Goal: Task Accomplishment & Management: Use online tool/utility

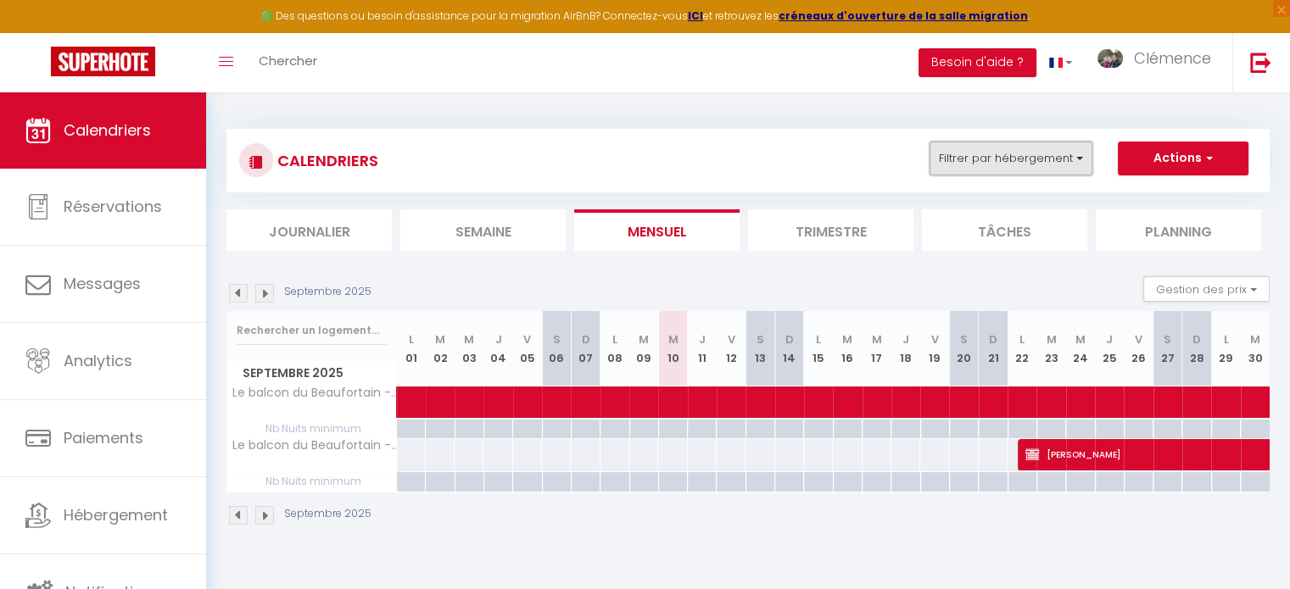
click at [1047, 150] on button "Filtrer par hébergement" at bounding box center [1011, 159] width 163 height 34
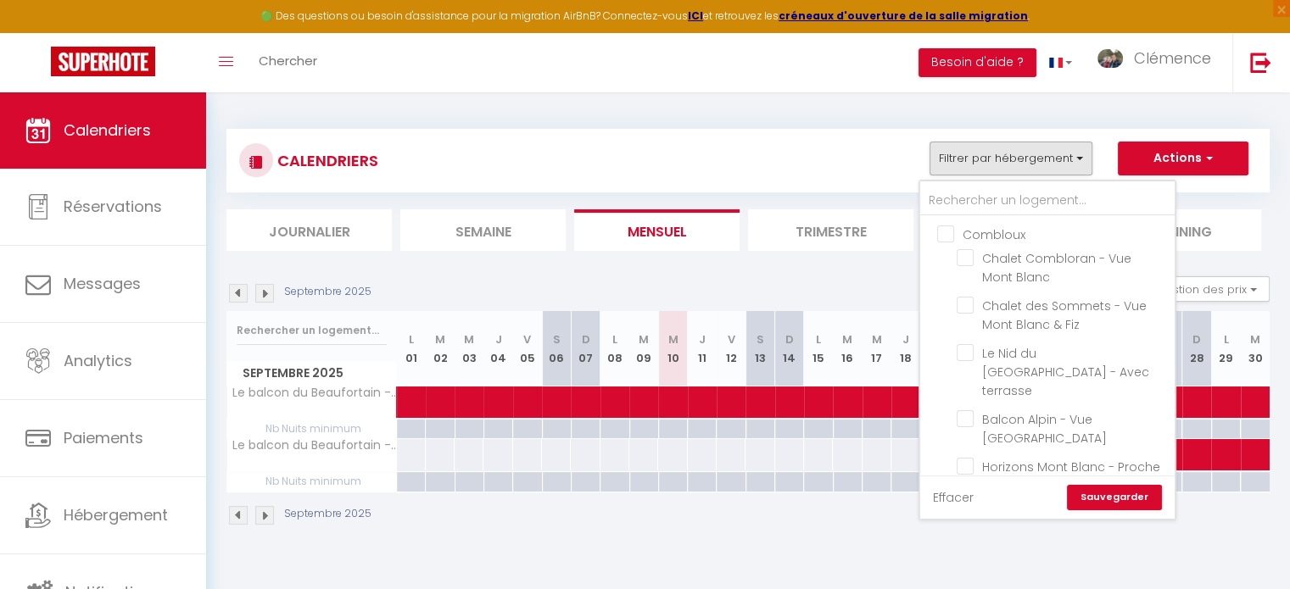
click at [960, 498] on link "Effacer" at bounding box center [953, 498] width 41 height 19
checkbox input "false"
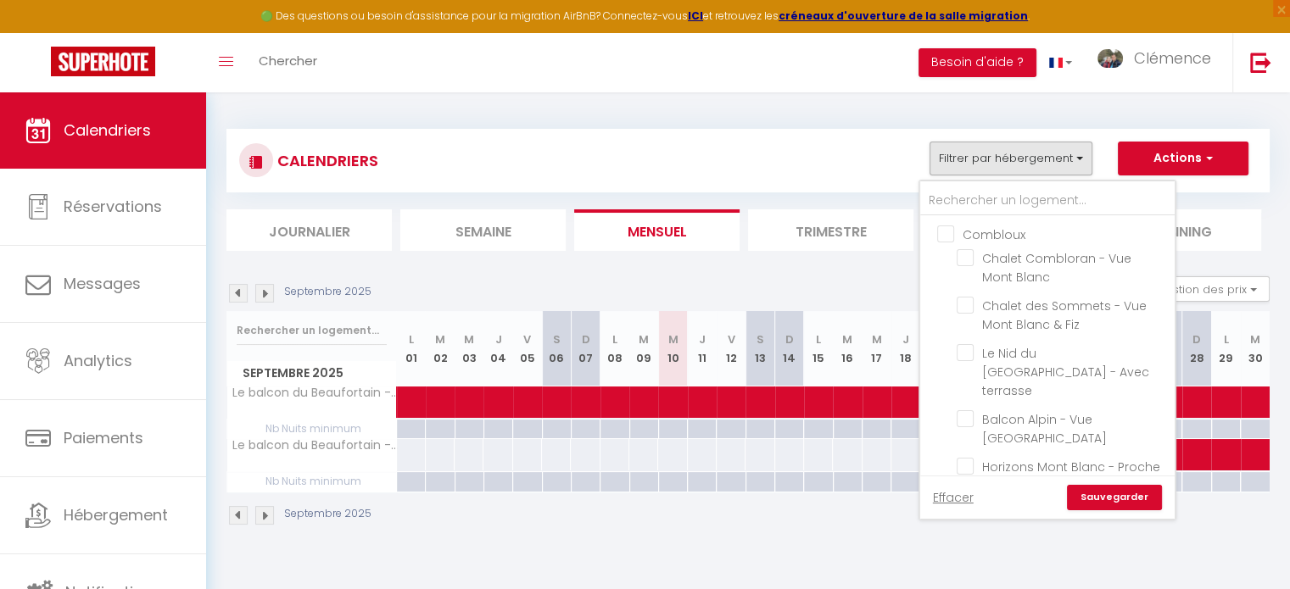
checkbox input "false"
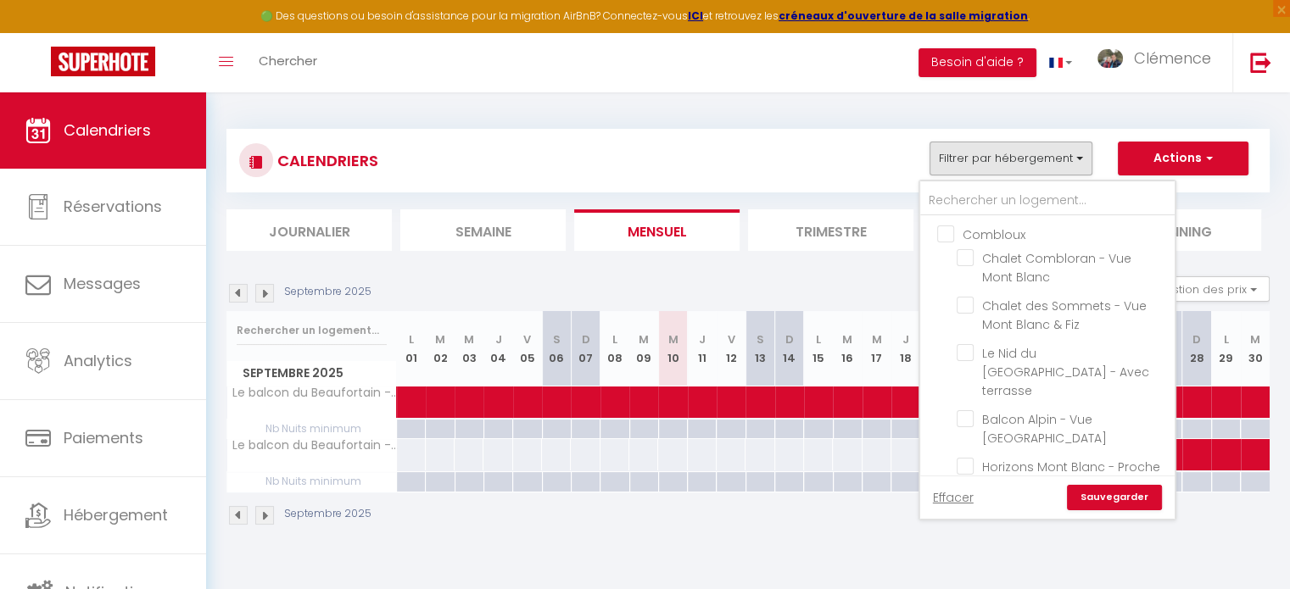
checkbox input "false"
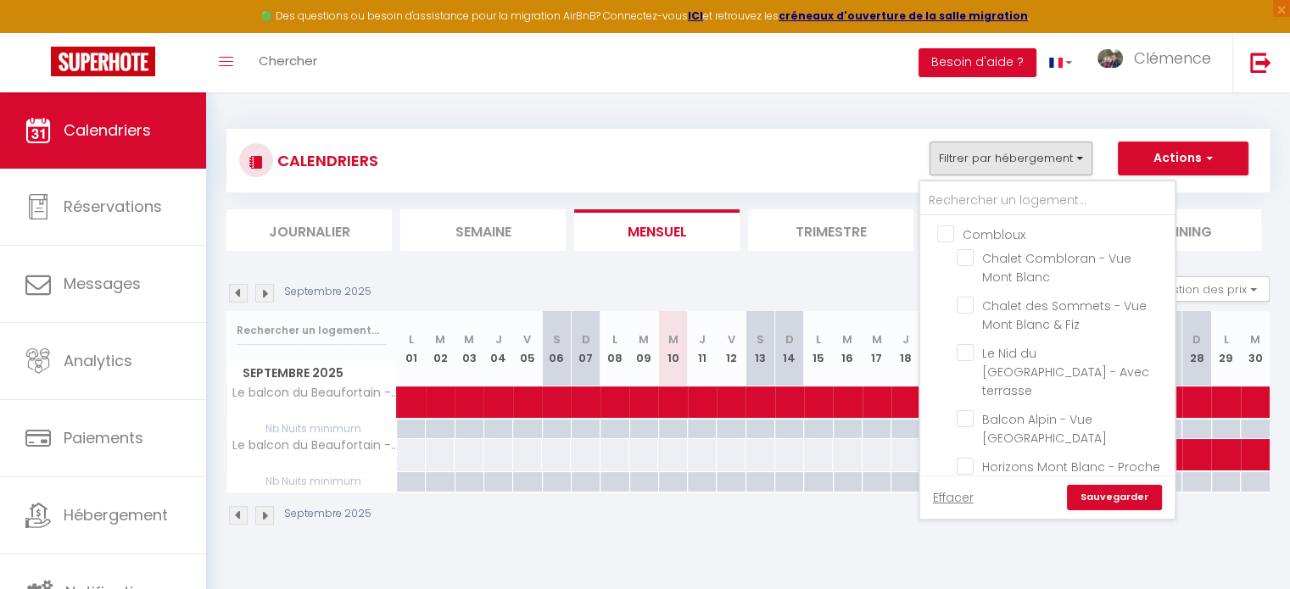
checkbox input "false"
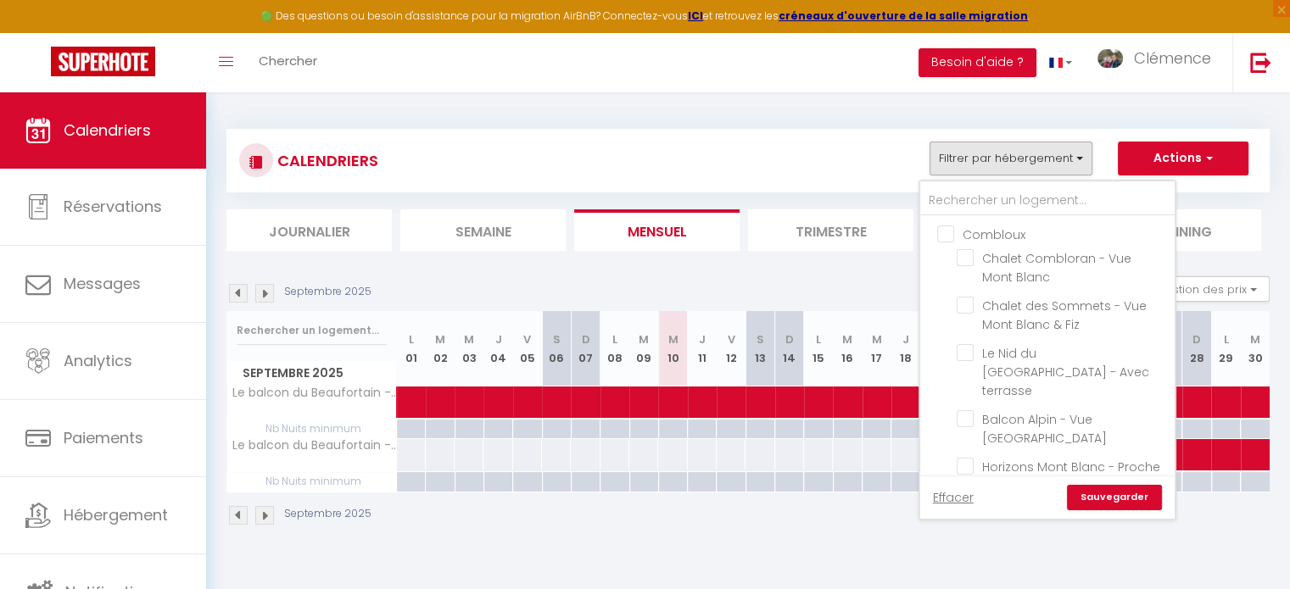
checkbox input "false"
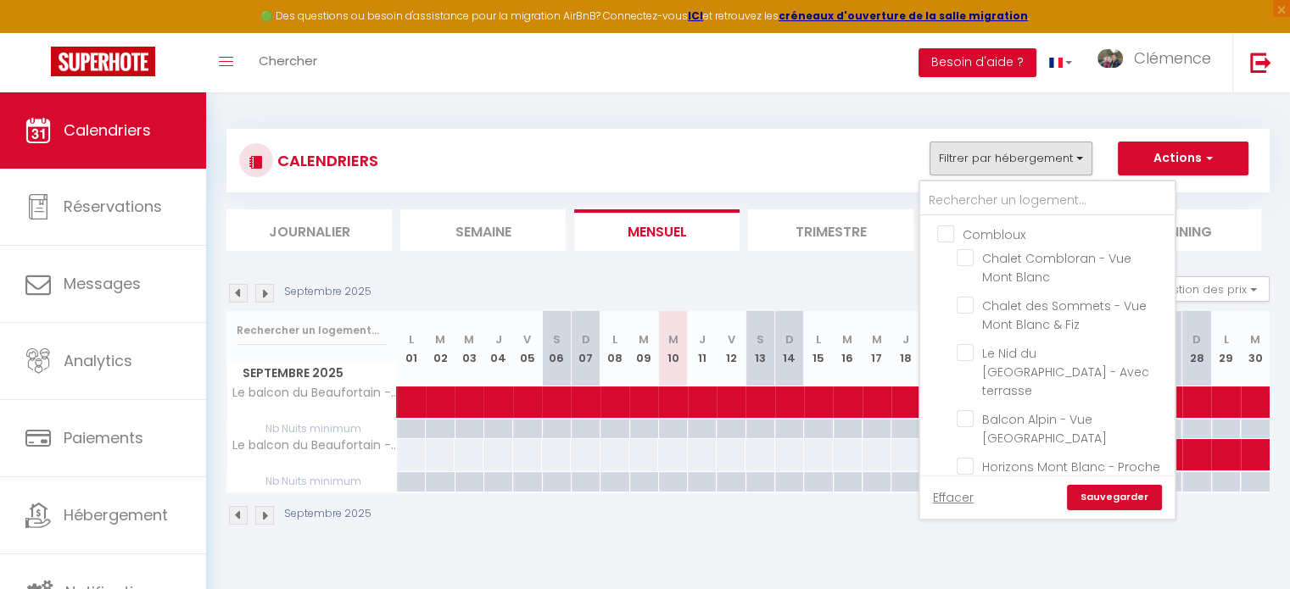
checkbox input "false"
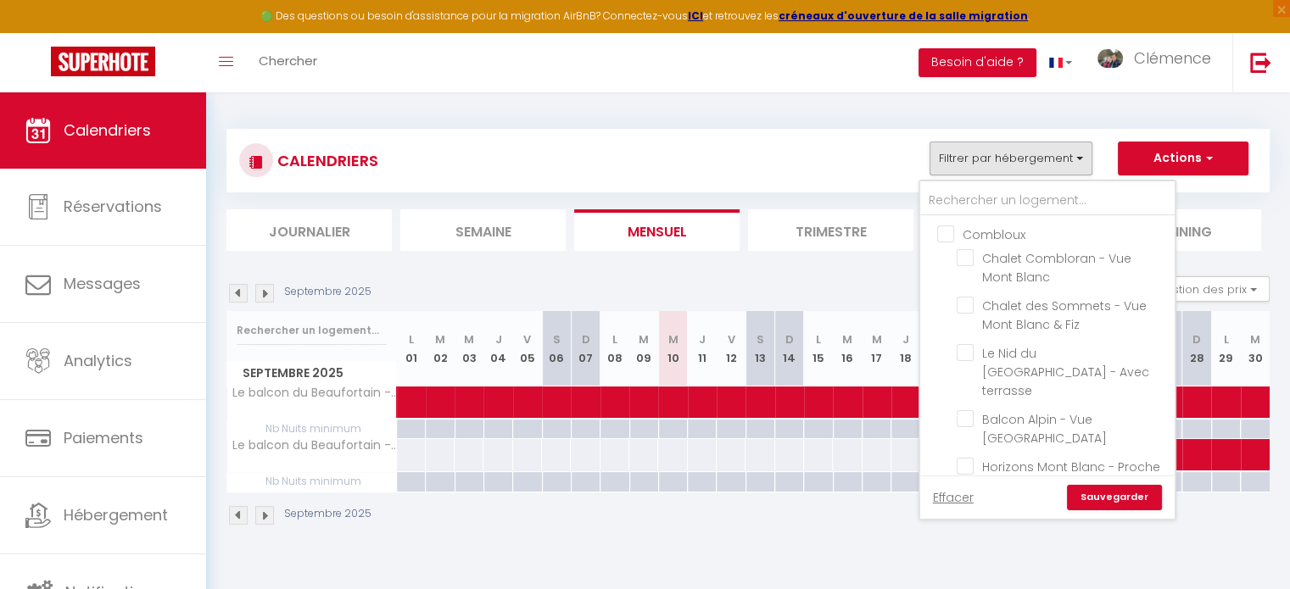
checkbox input "false"
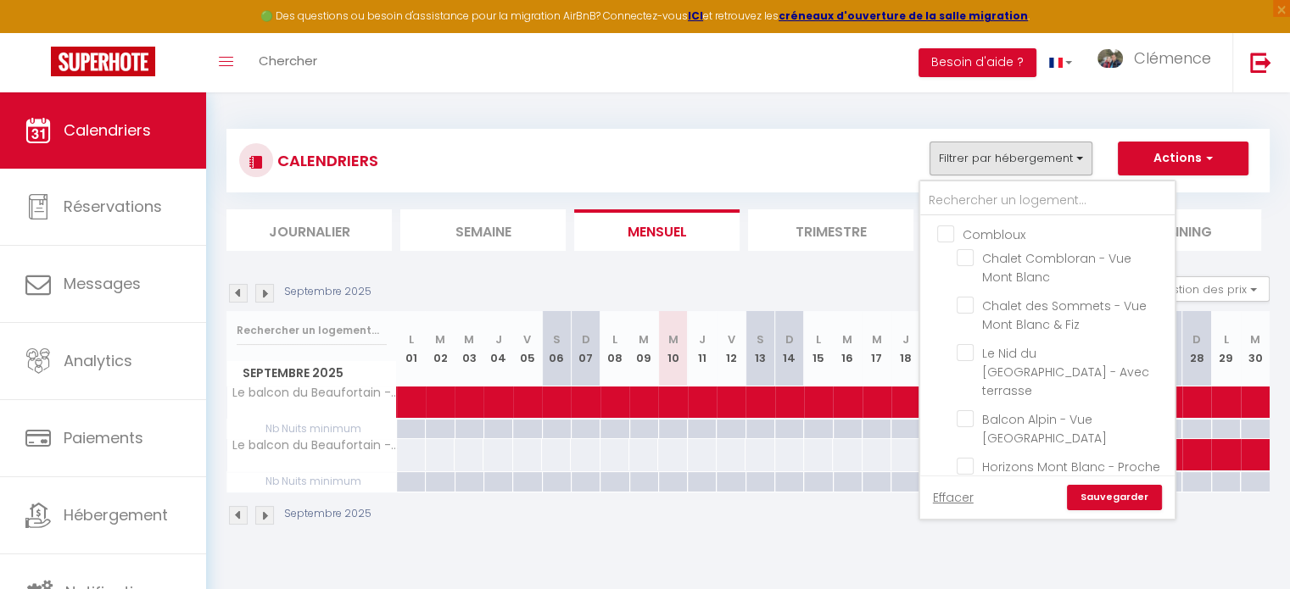
checkbox input "false"
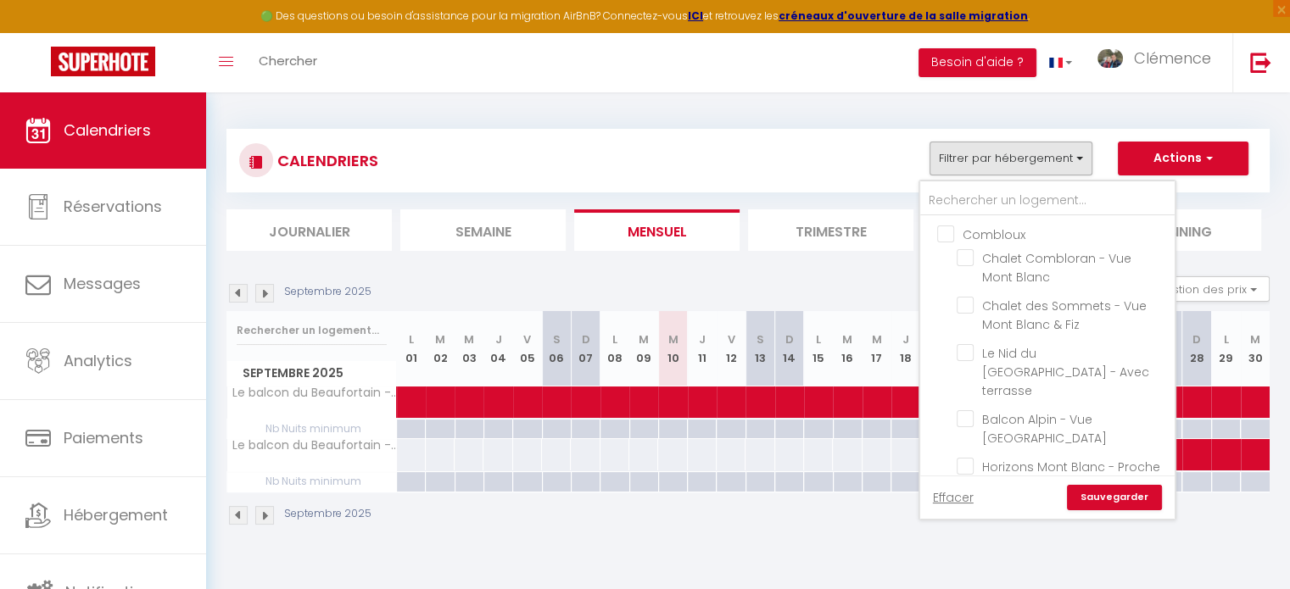
checkbox input "false"
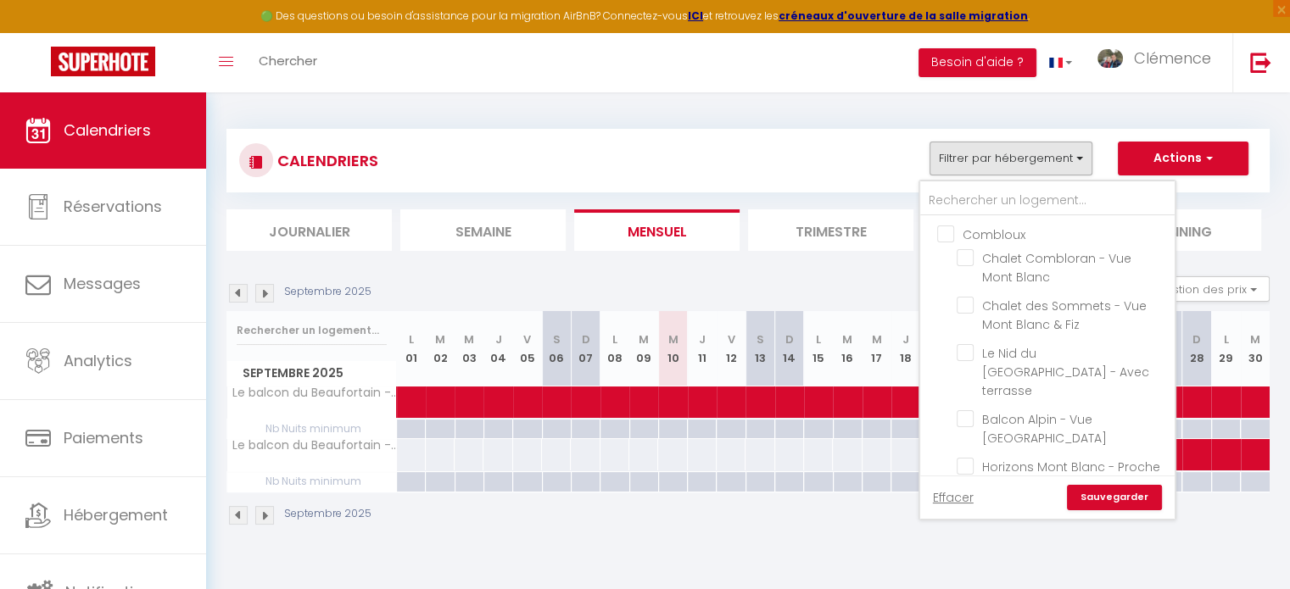
checkbox input "false"
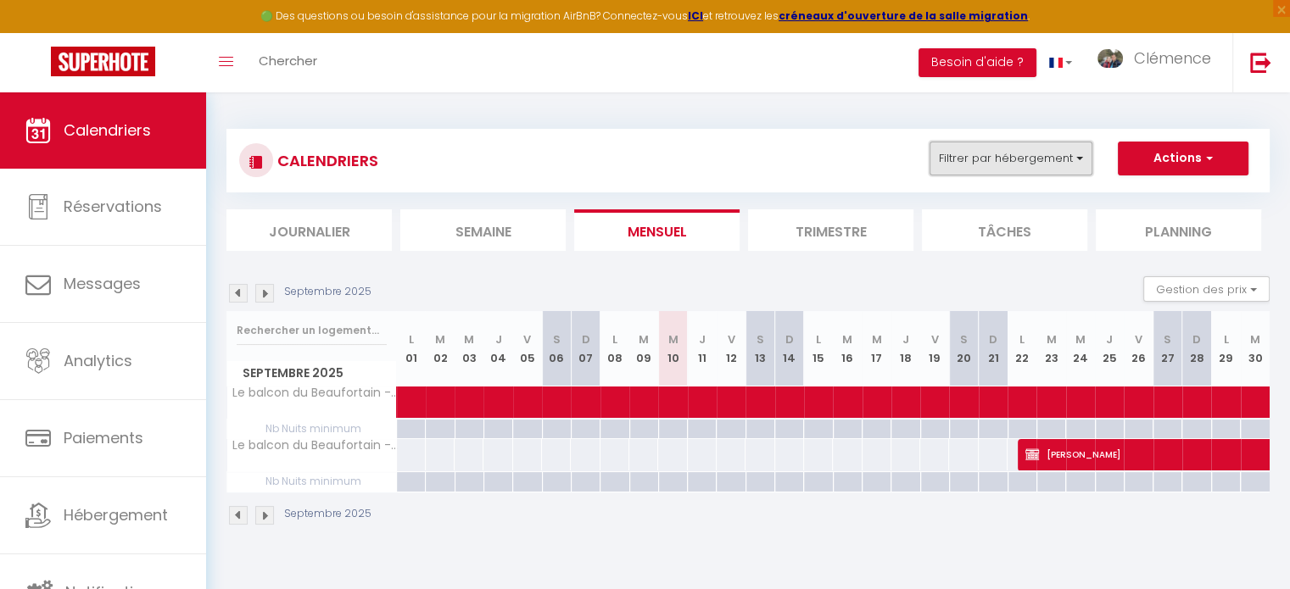
click at [1018, 170] on button "Filtrer par hébergement" at bounding box center [1011, 159] width 163 height 34
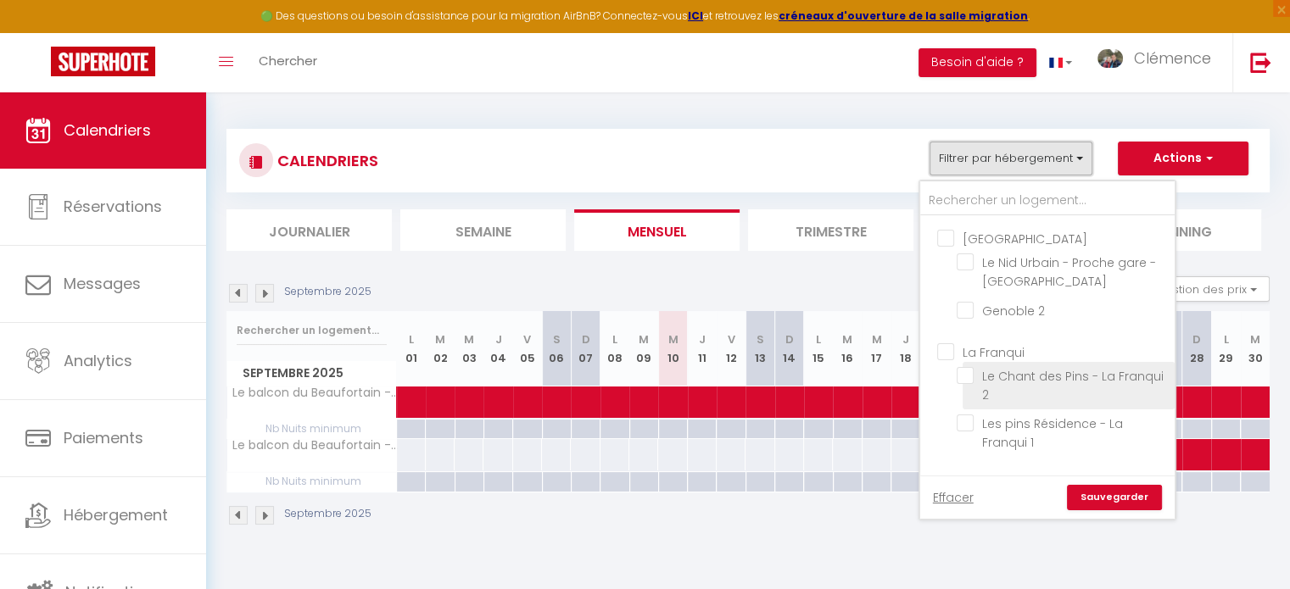
scroll to position [1103, 0]
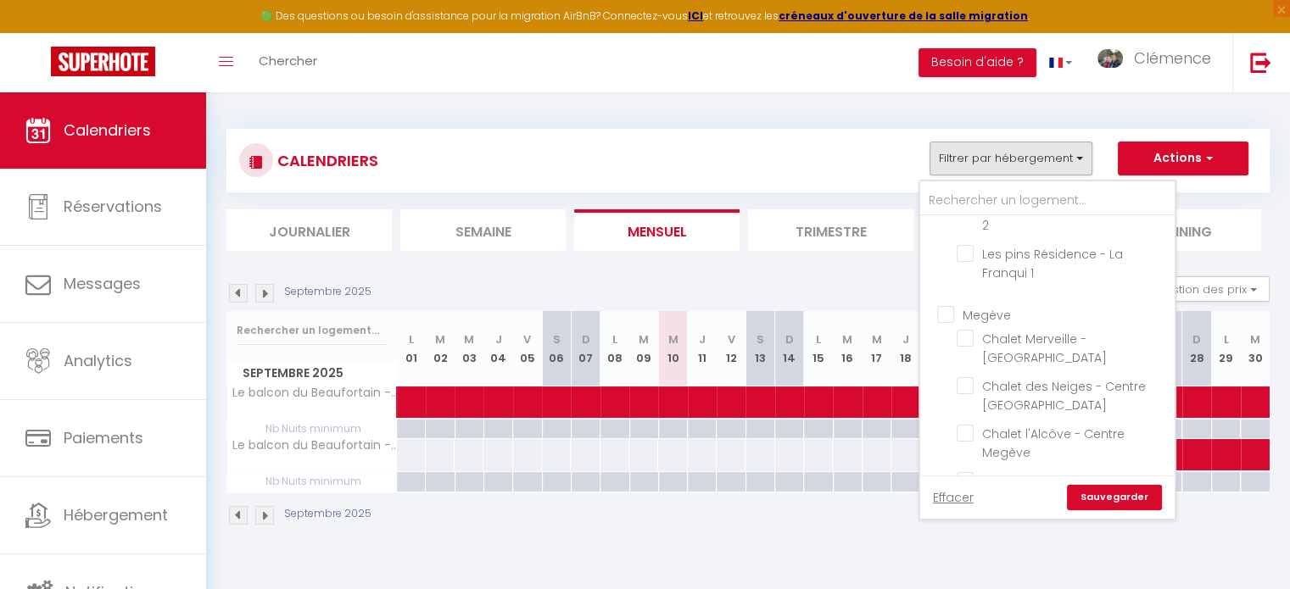
click at [941, 304] on input "Megève" at bounding box center [1064, 312] width 254 height 17
checkbox input "true"
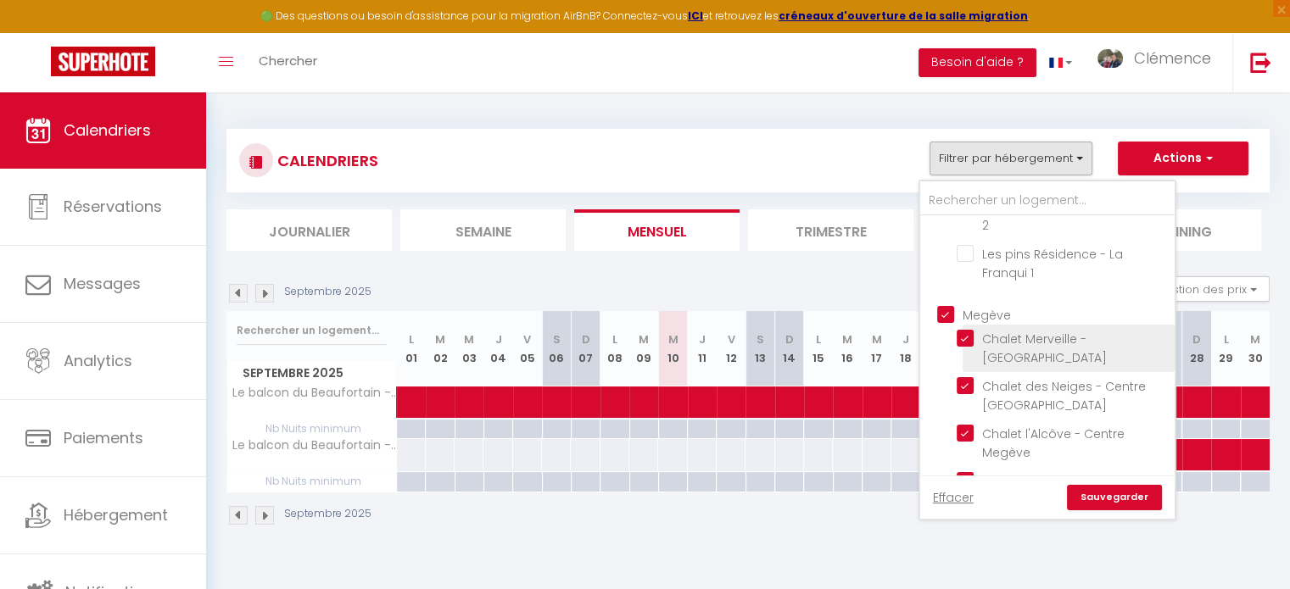
checkbox input "false"
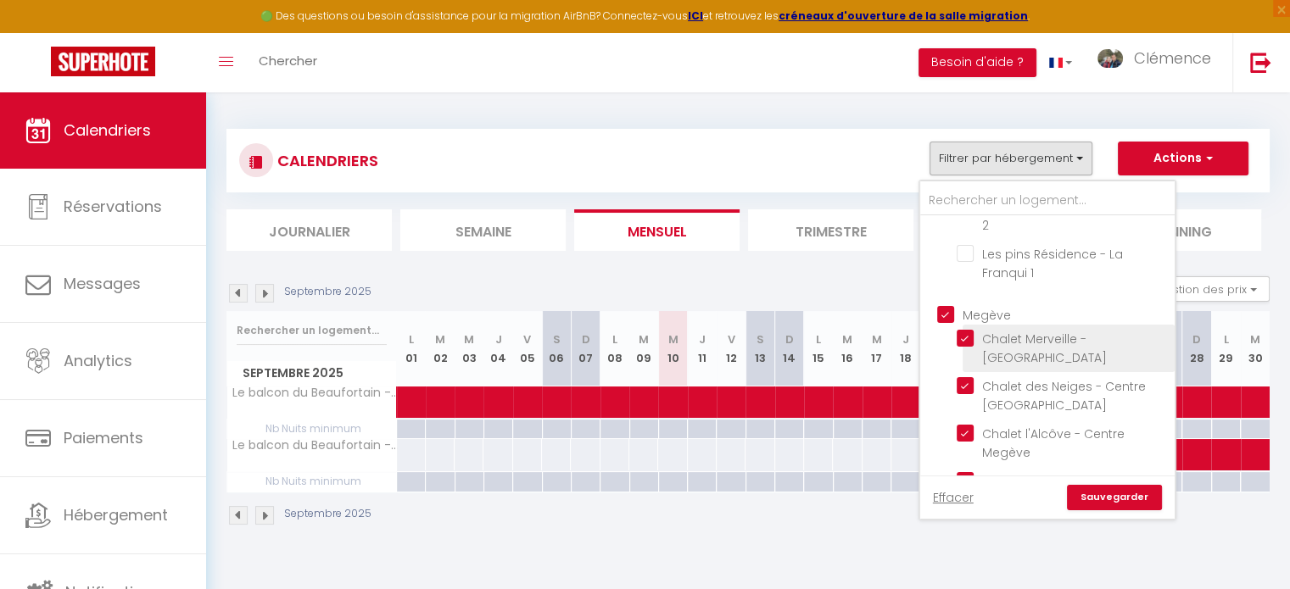
checkbox input "false"
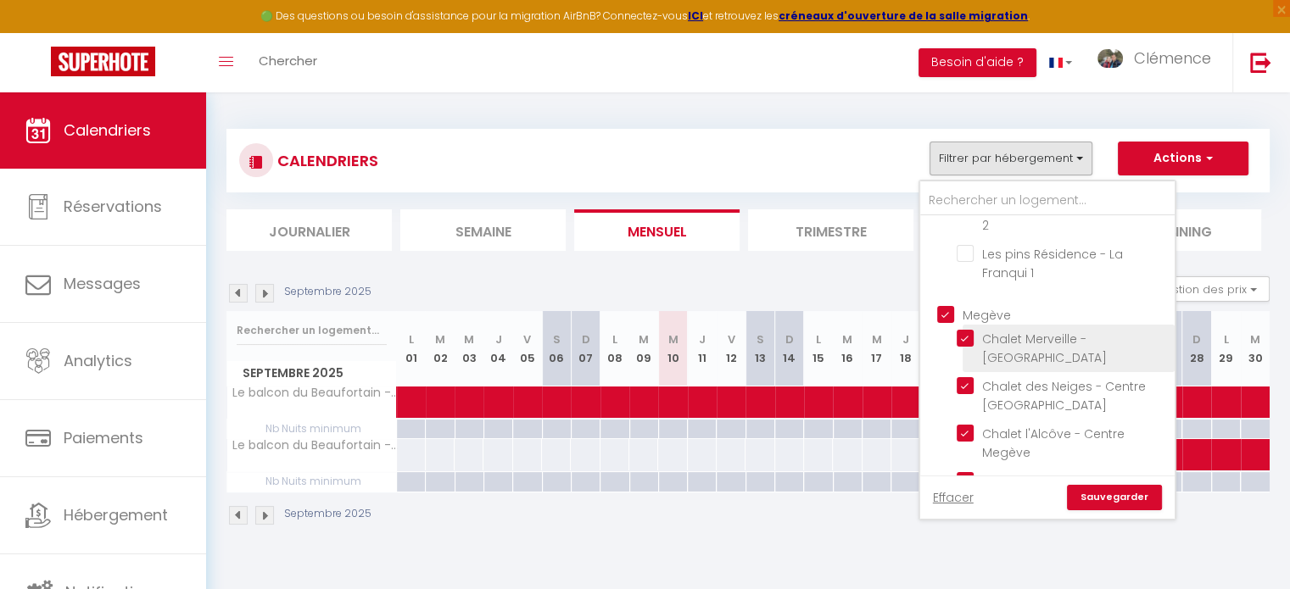
checkbox input "false"
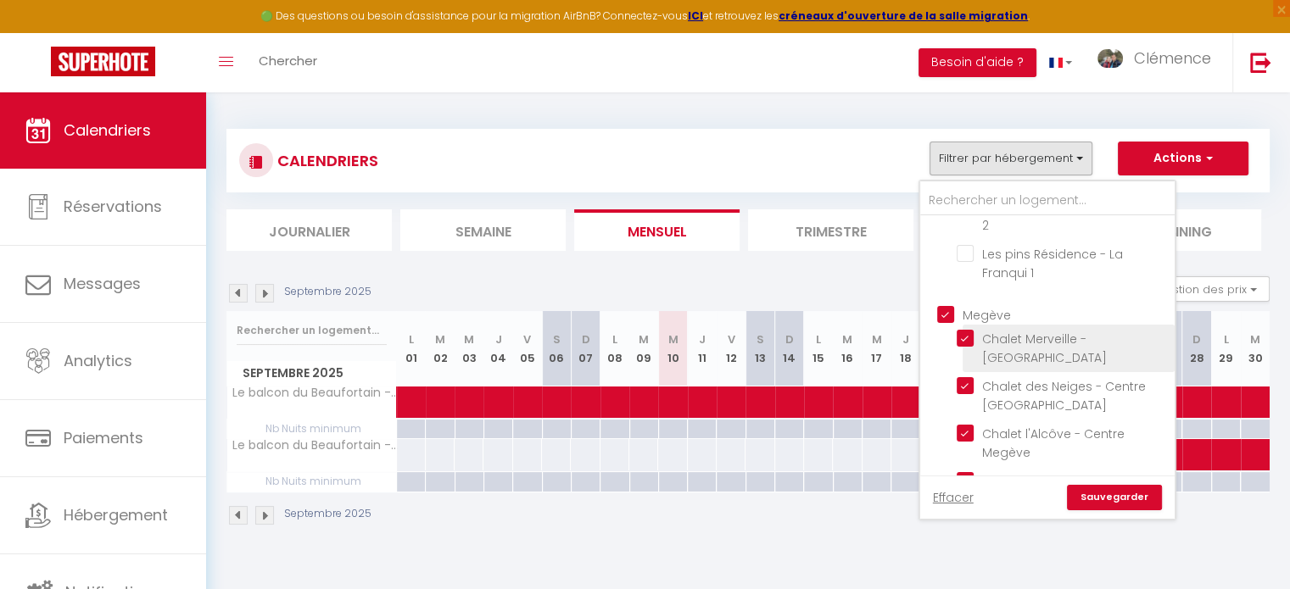
checkbox input "false"
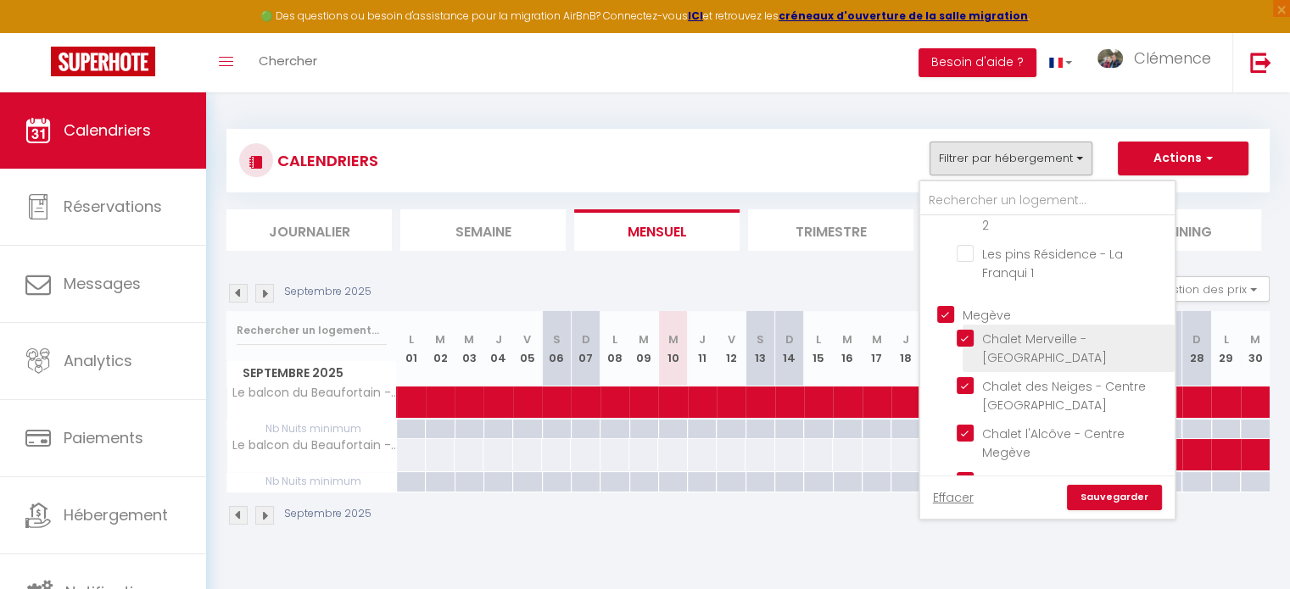
checkbox input "false"
checkbox input "true"
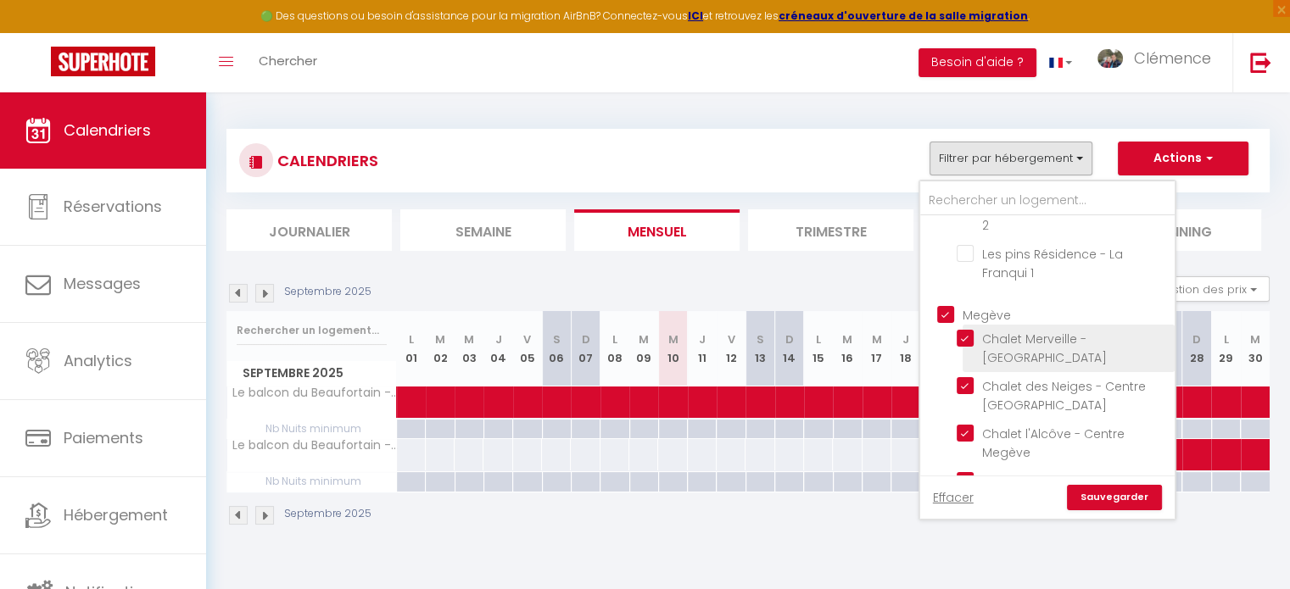
checkbox input "true"
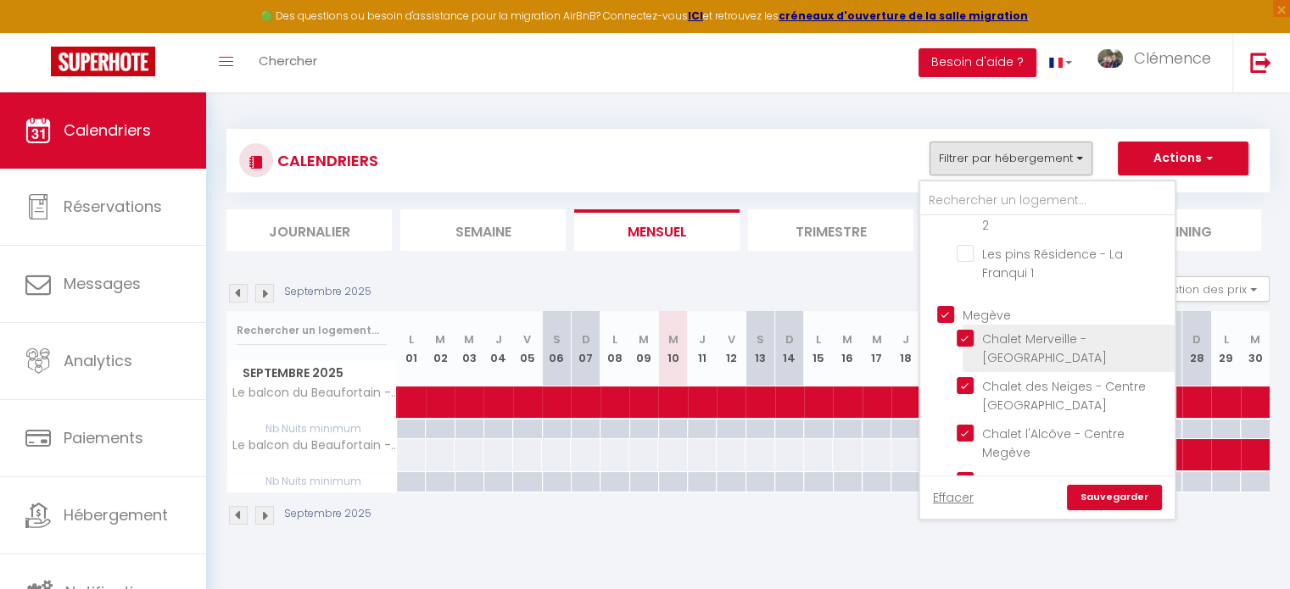
checkbox input "true"
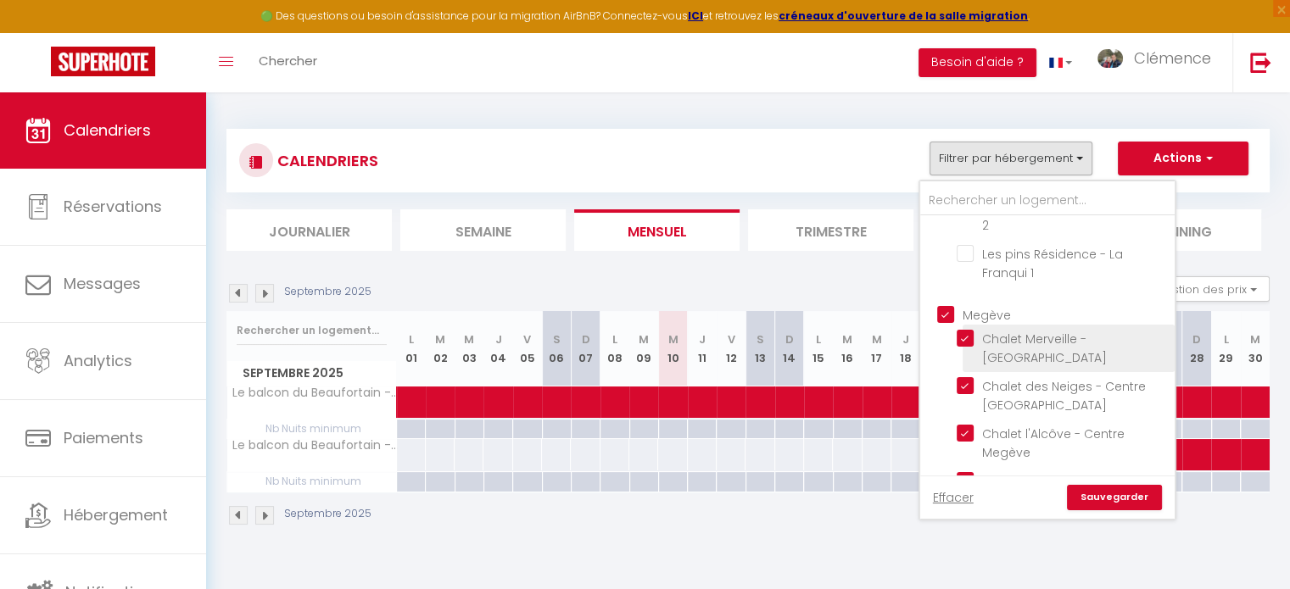
checkbox input "true"
checkbox input "false"
drag, startPoint x: 970, startPoint y: 298, endPoint x: 969, endPoint y: 348, distance: 50.1
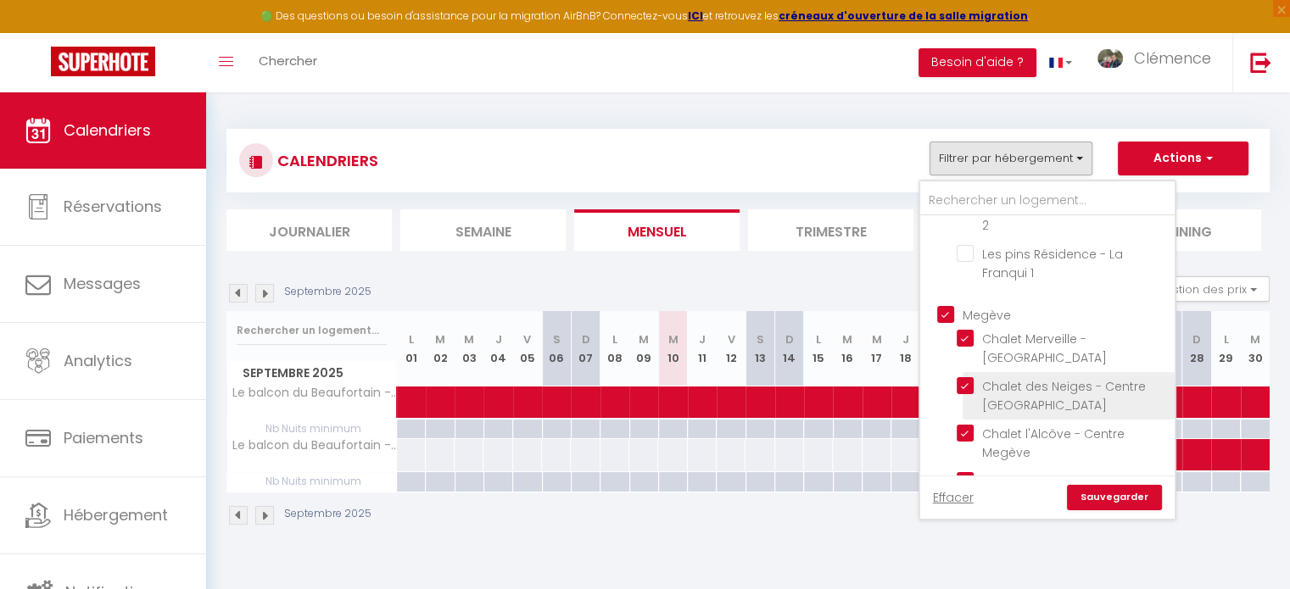
click at [970, 330] on input "Chalet Merveille - [GEOGRAPHIC_DATA]" at bounding box center [1063, 338] width 212 height 17
checkbox input "false"
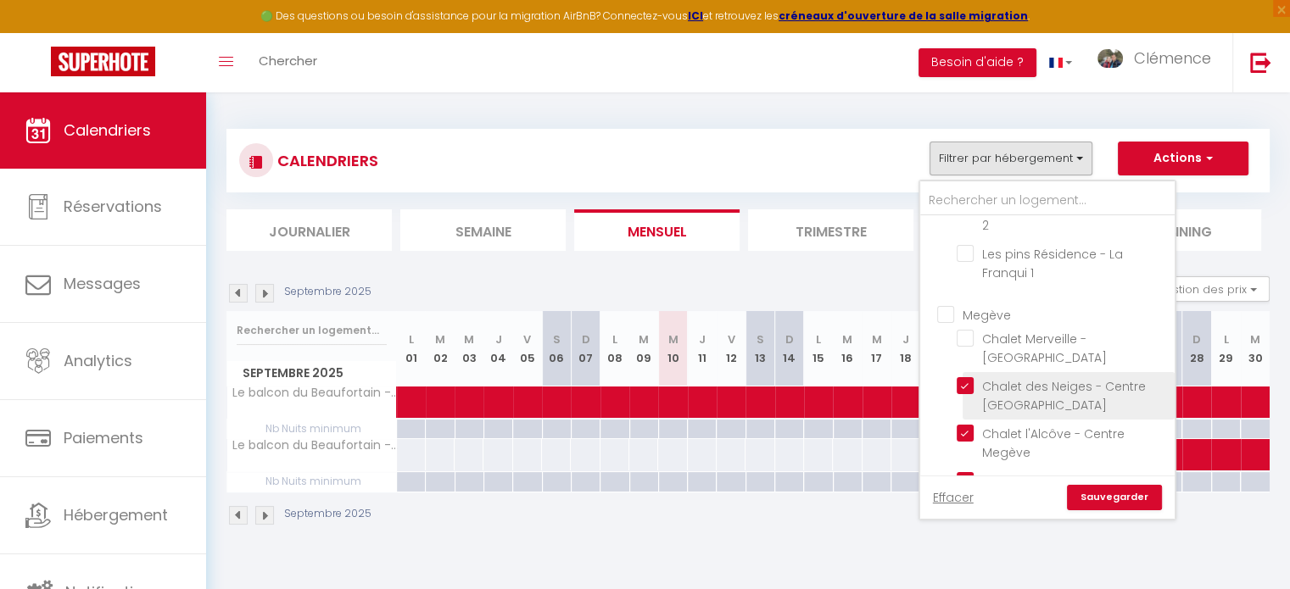
checkbox input "false"
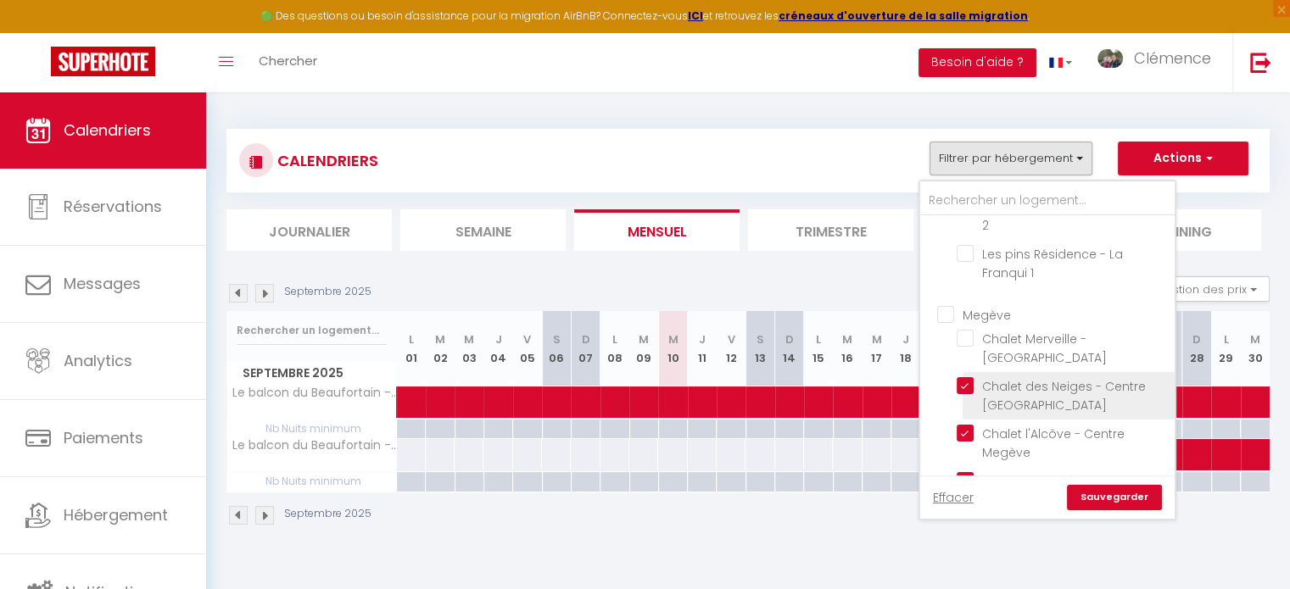
checkbox input "false"
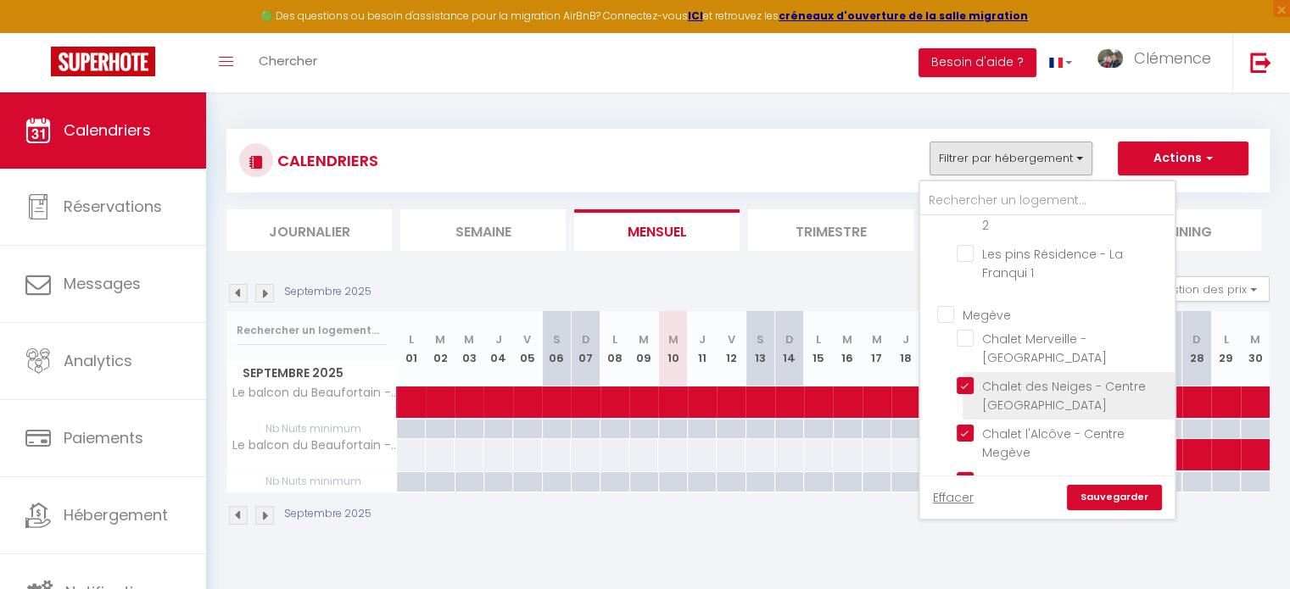
checkbox input "false"
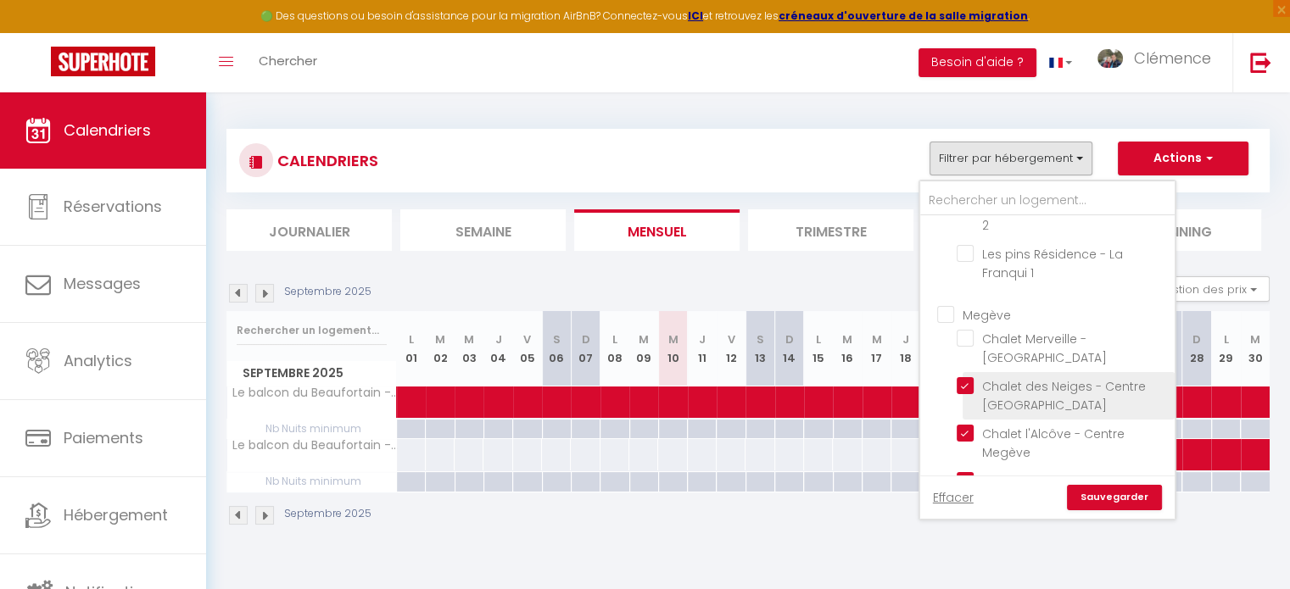
checkbox input "false"
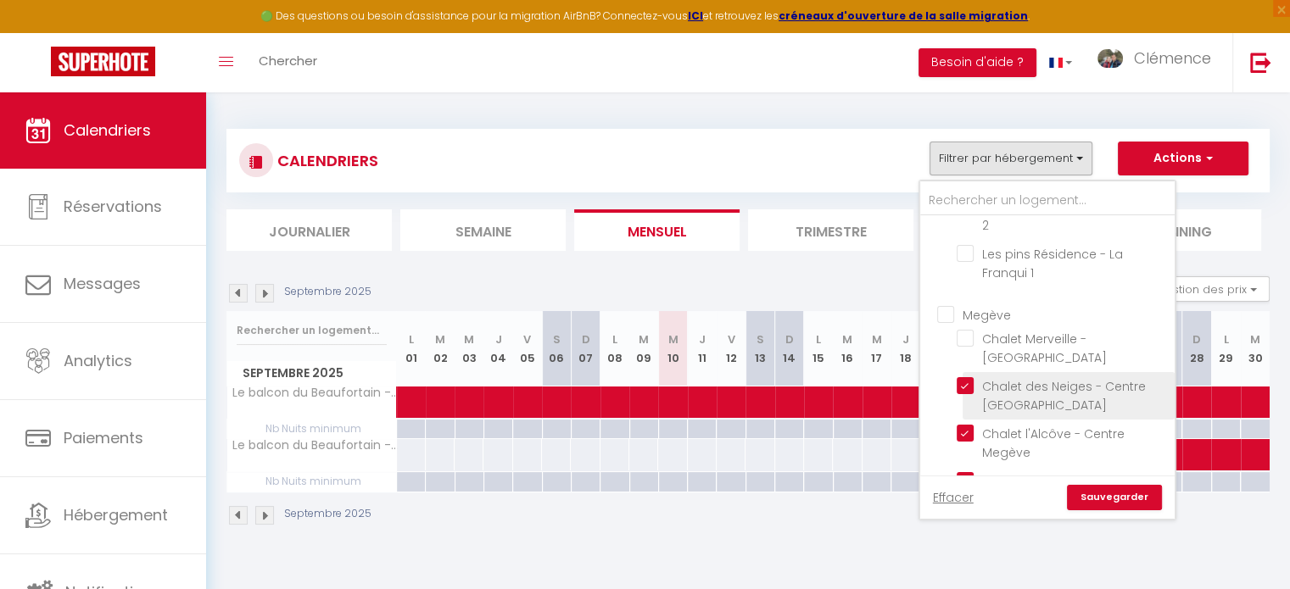
checkbox input "false"
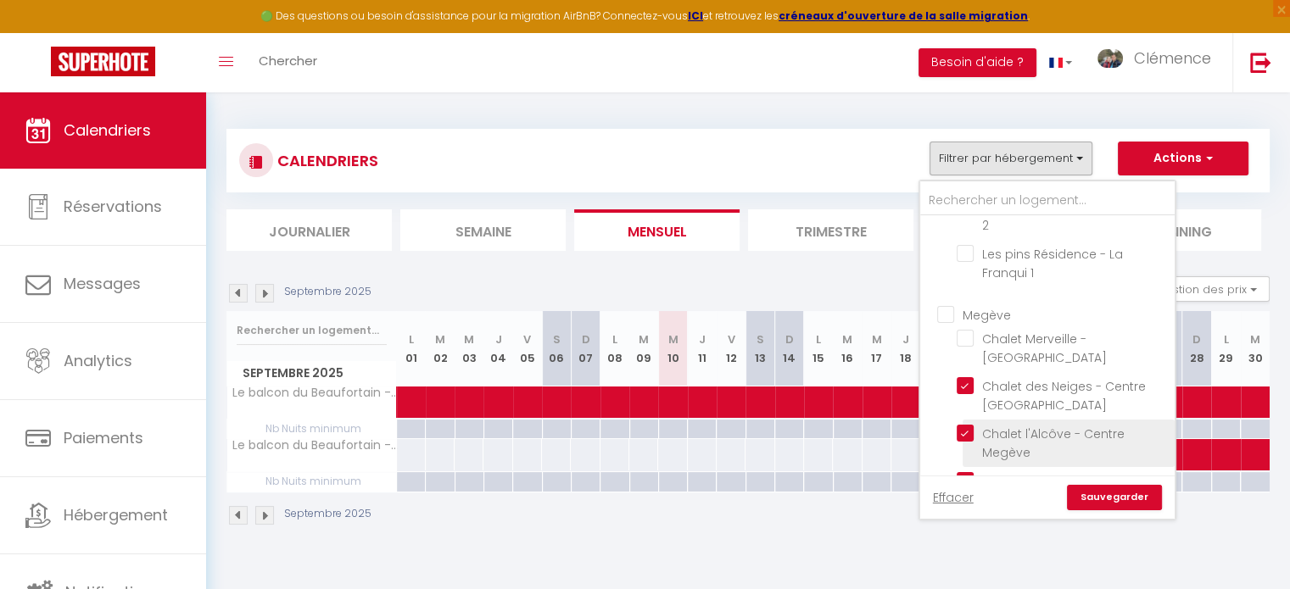
drag, startPoint x: 969, startPoint y: 348, endPoint x: 971, endPoint y: 388, distance: 40.8
click at [969, 377] on input "Chalet des Neiges - Centre [GEOGRAPHIC_DATA]" at bounding box center [1063, 385] width 212 height 17
checkbox input "false"
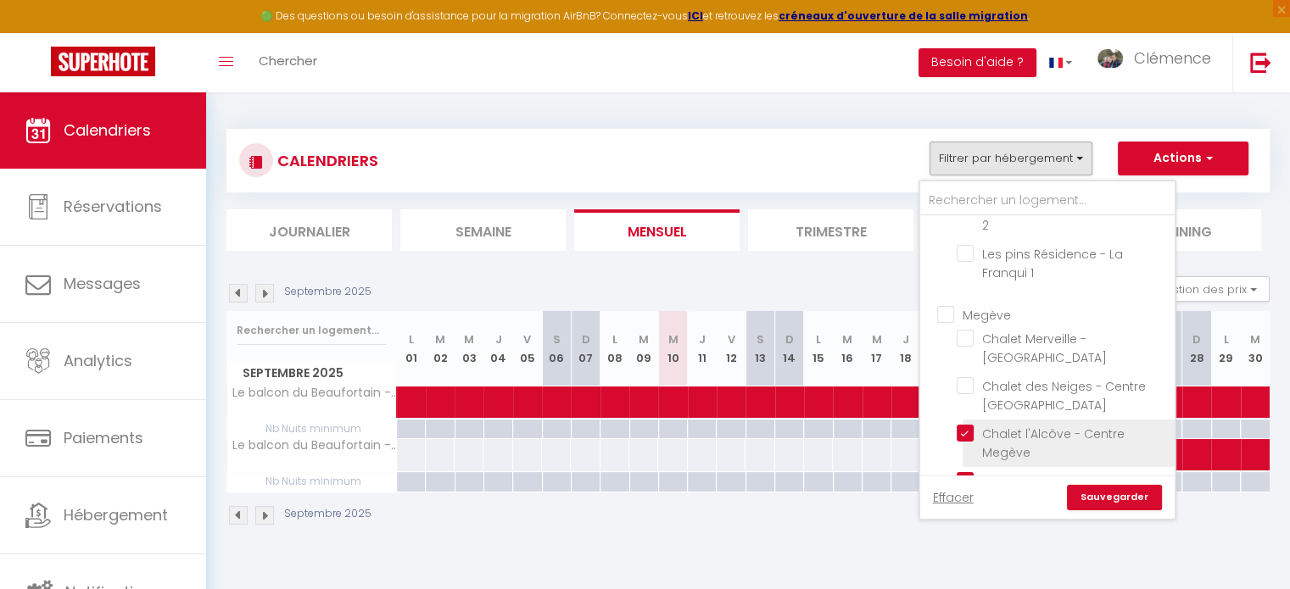
checkbox input "false"
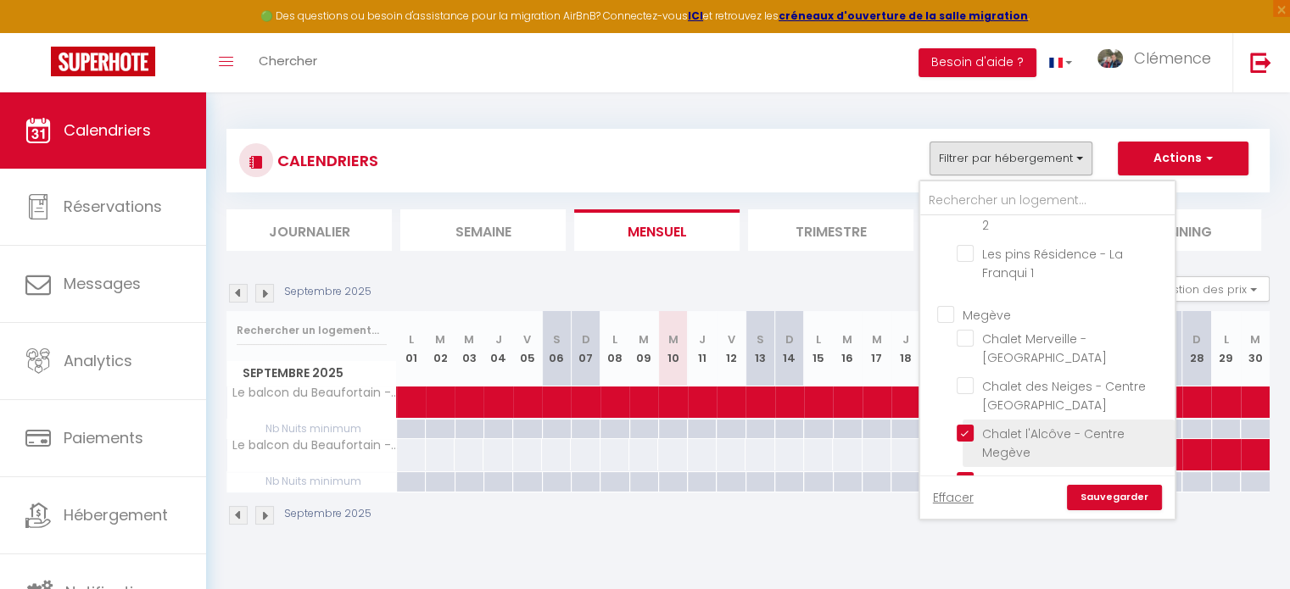
checkbox input "false"
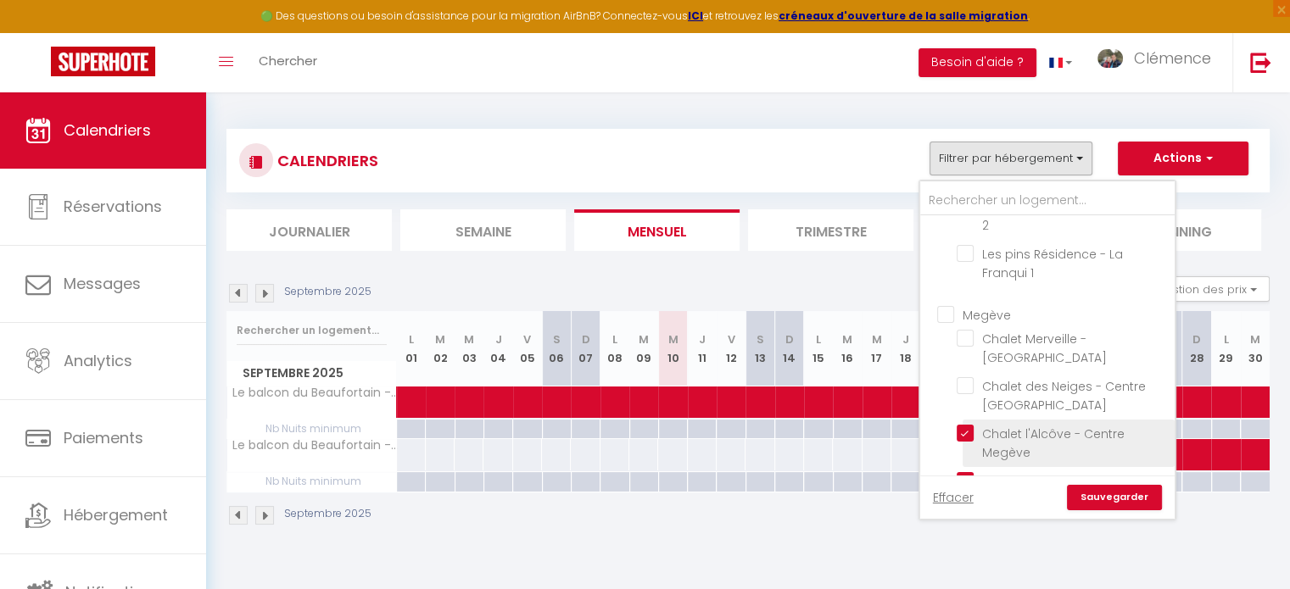
checkbox input "false"
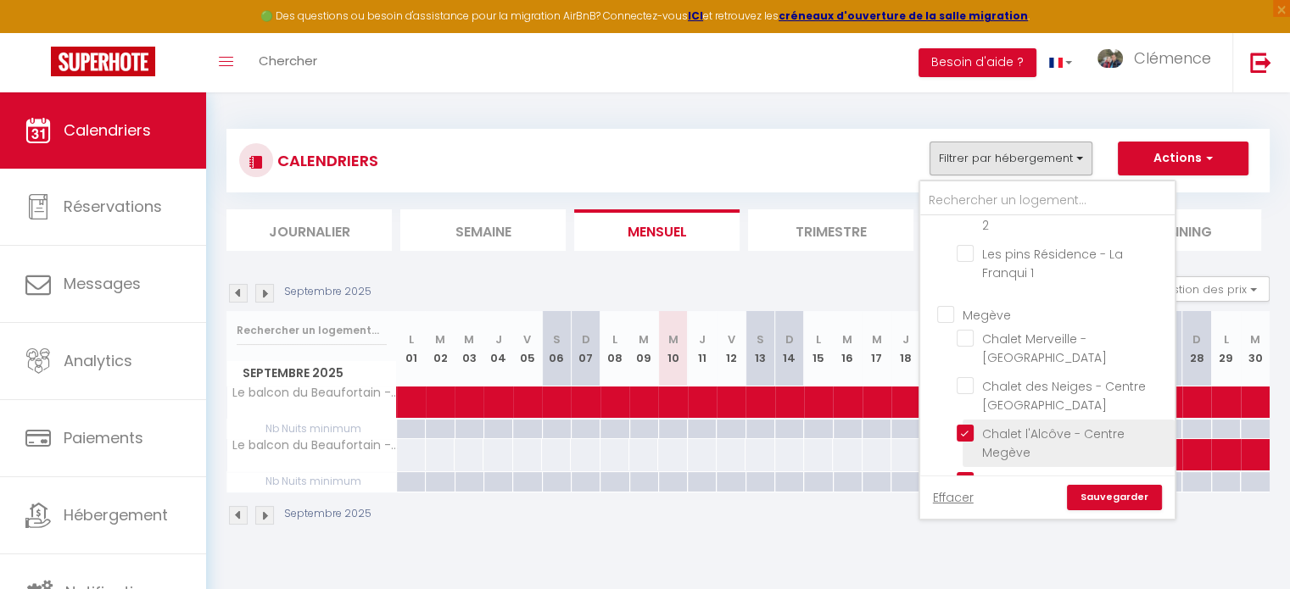
checkbox input "false"
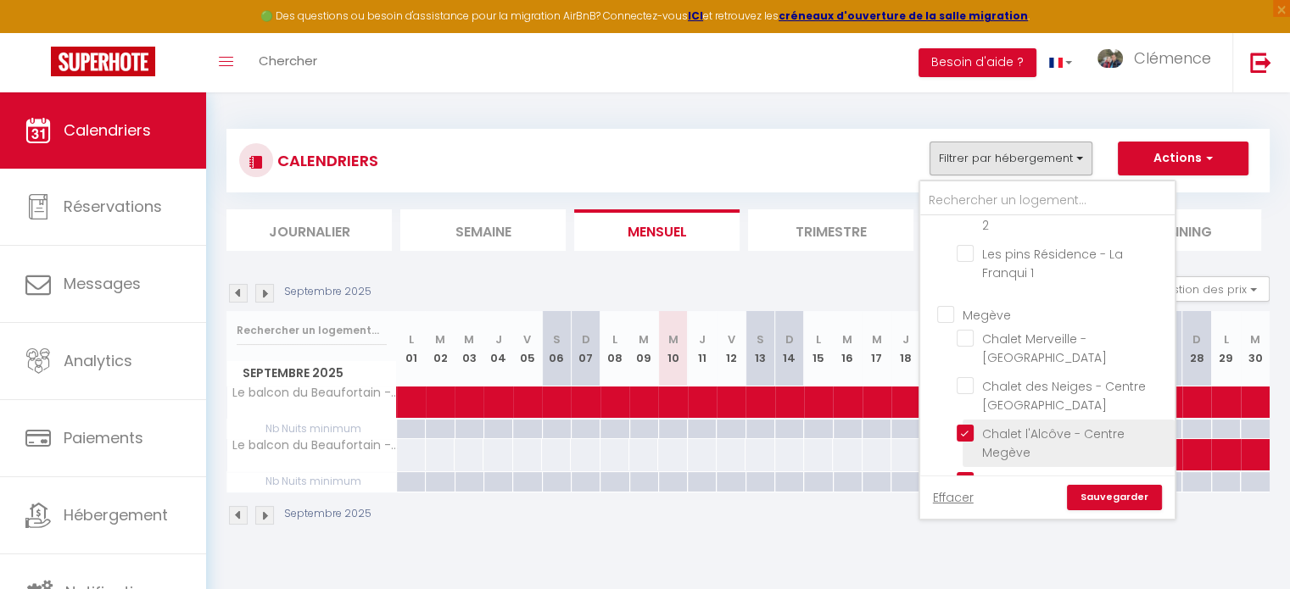
checkbox input "false"
click at [972, 425] on input "Chalet l'Alcôve - Centre Megève" at bounding box center [1063, 433] width 212 height 17
checkbox input "false"
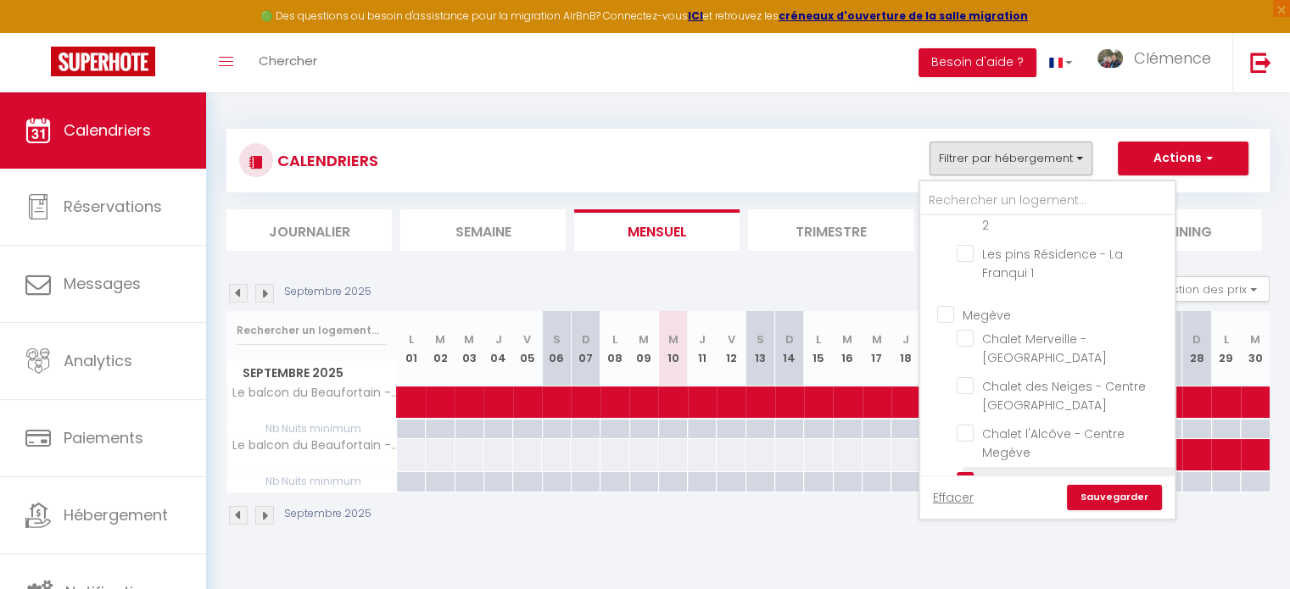
checkbox input "false"
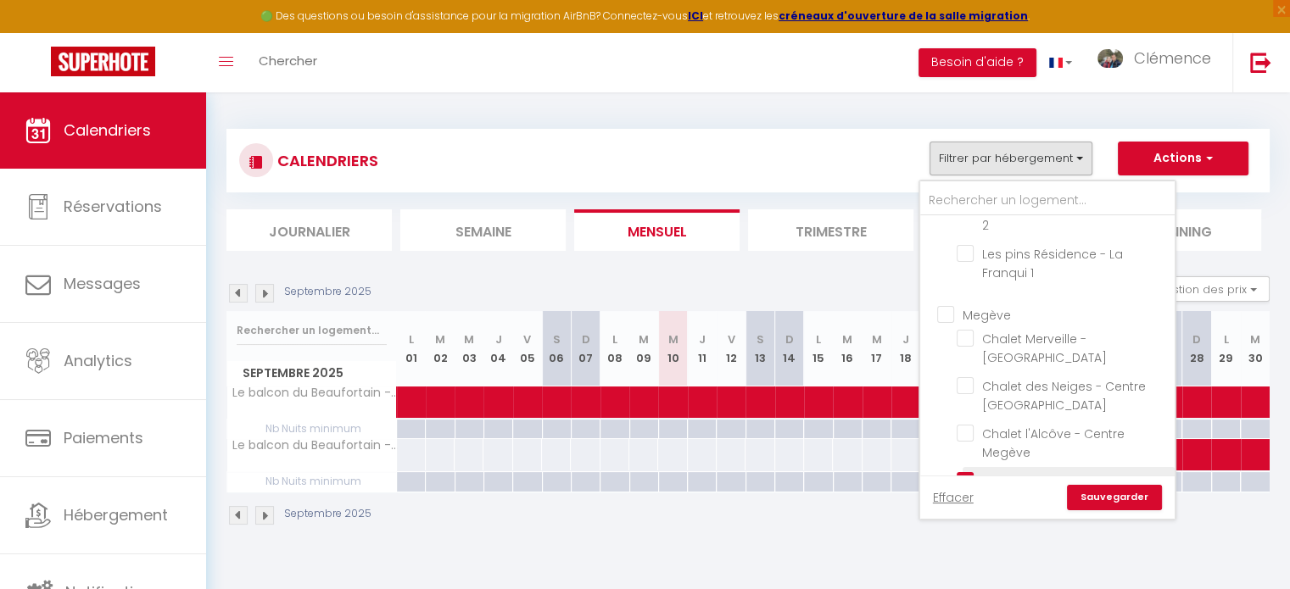
checkbox input "false"
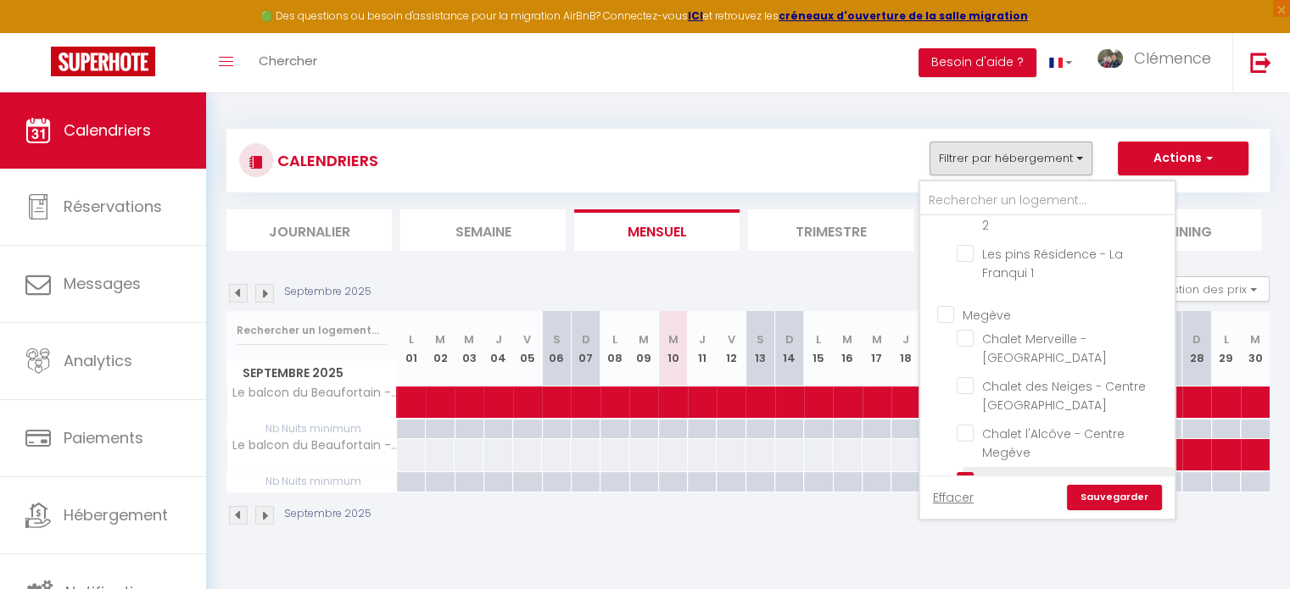
checkbox input "false"
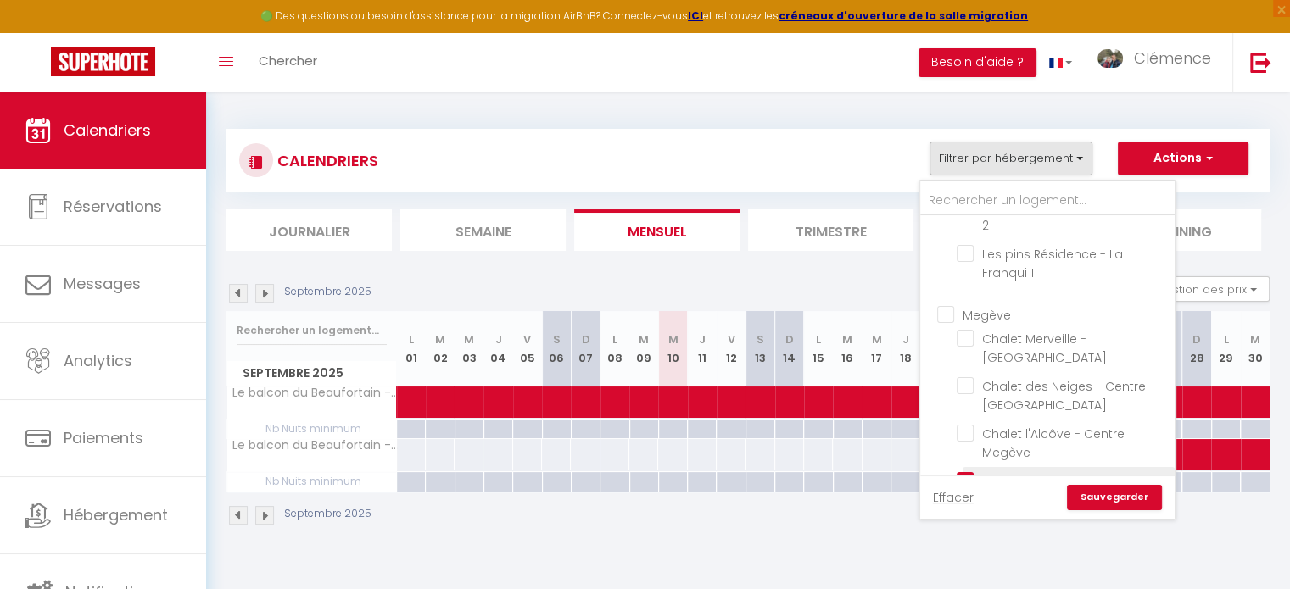
checkbox input "false"
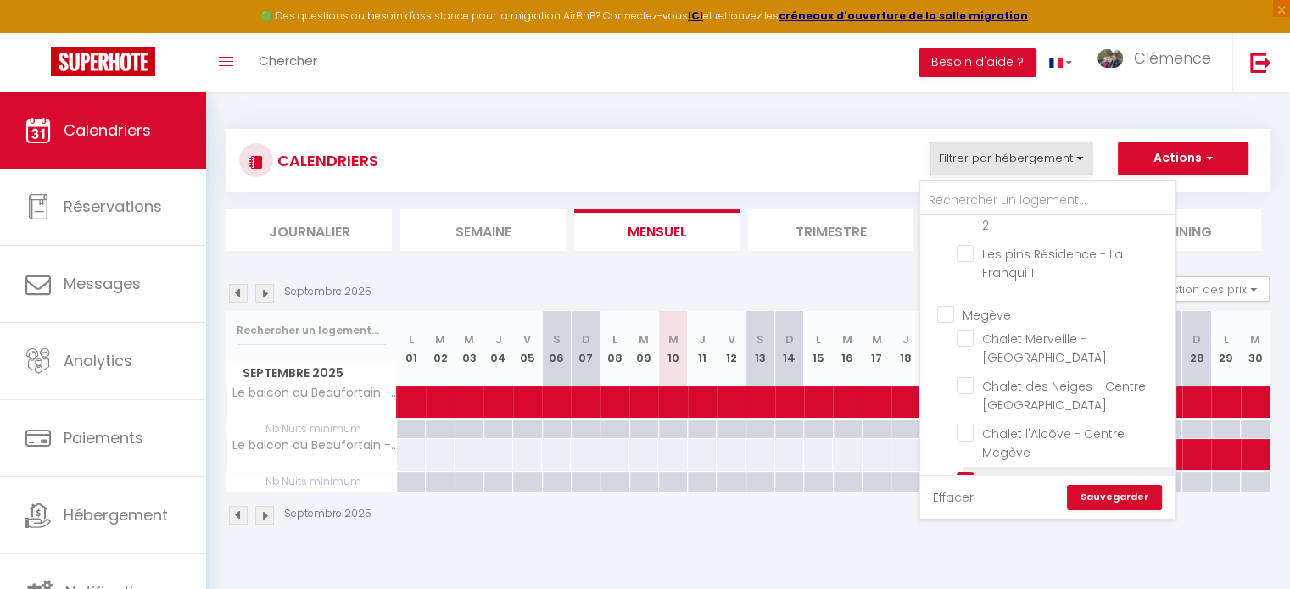
checkbox input "false"
click at [967, 472] on input "Chalet Boréal - Centre [GEOGRAPHIC_DATA]" at bounding box center [1063, 480] width 212 height 17
checkbox input "false"
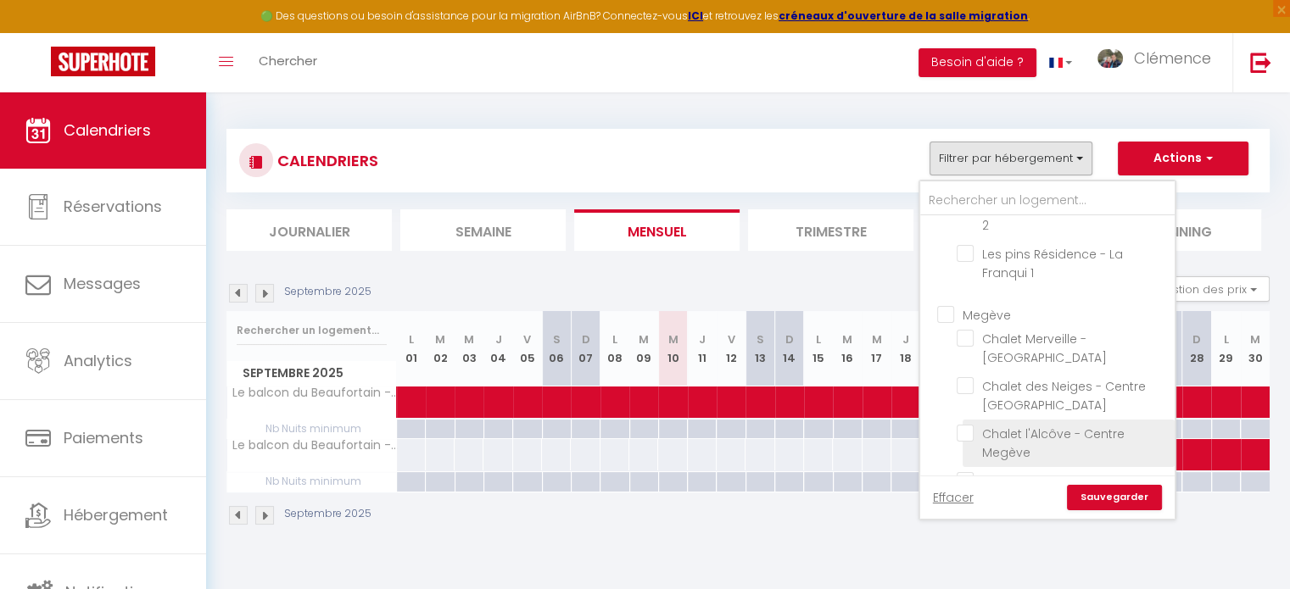
checkbox input "false"
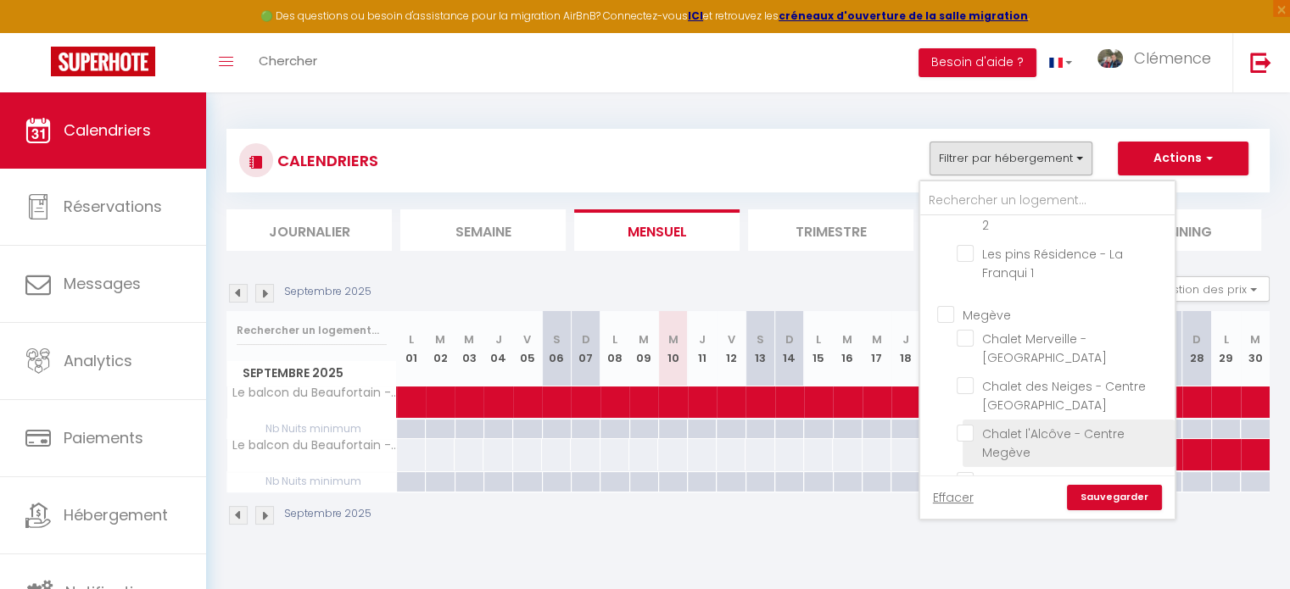
checkbox input "false"
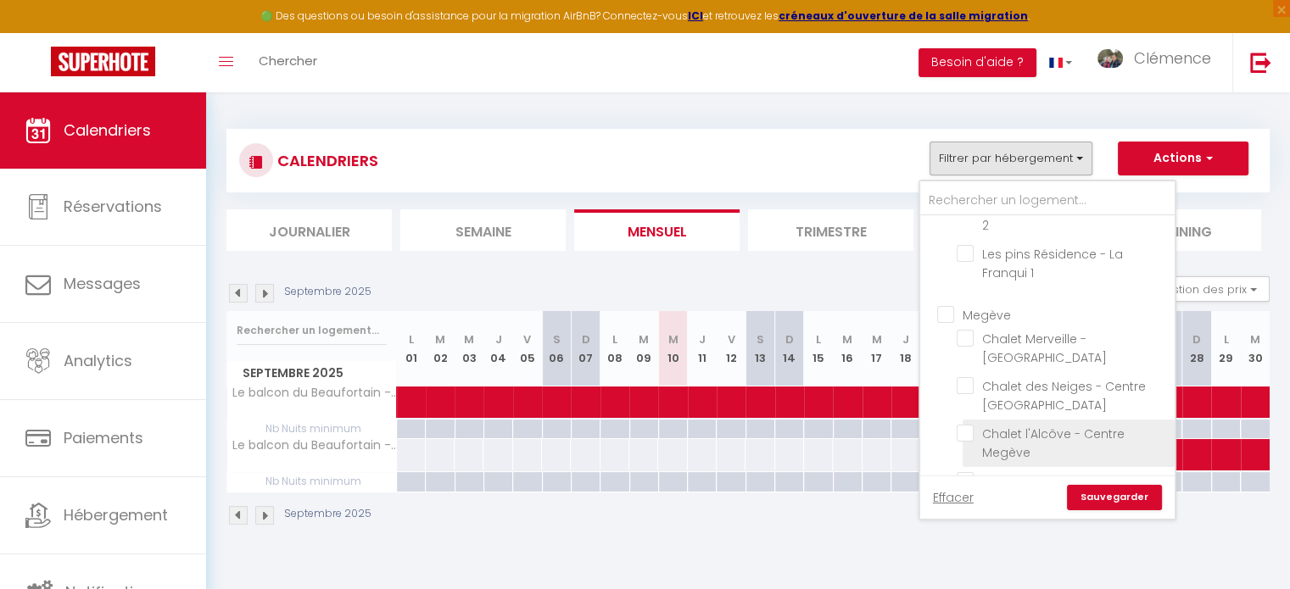
checkbox input "false"
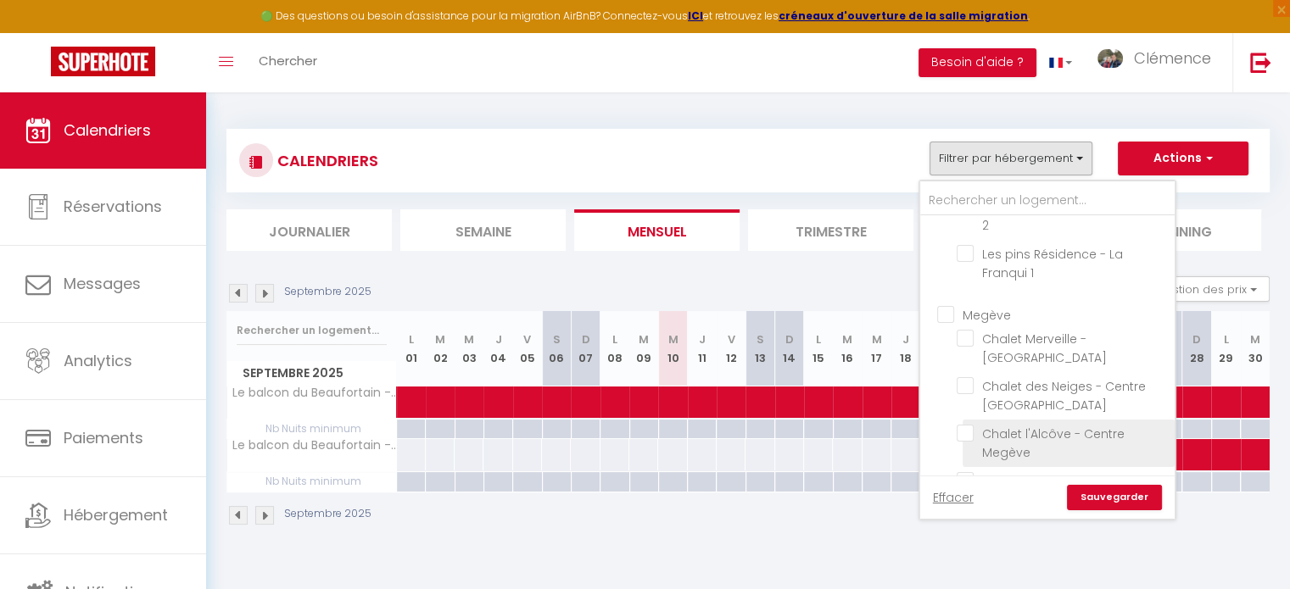
checkbox input "false"
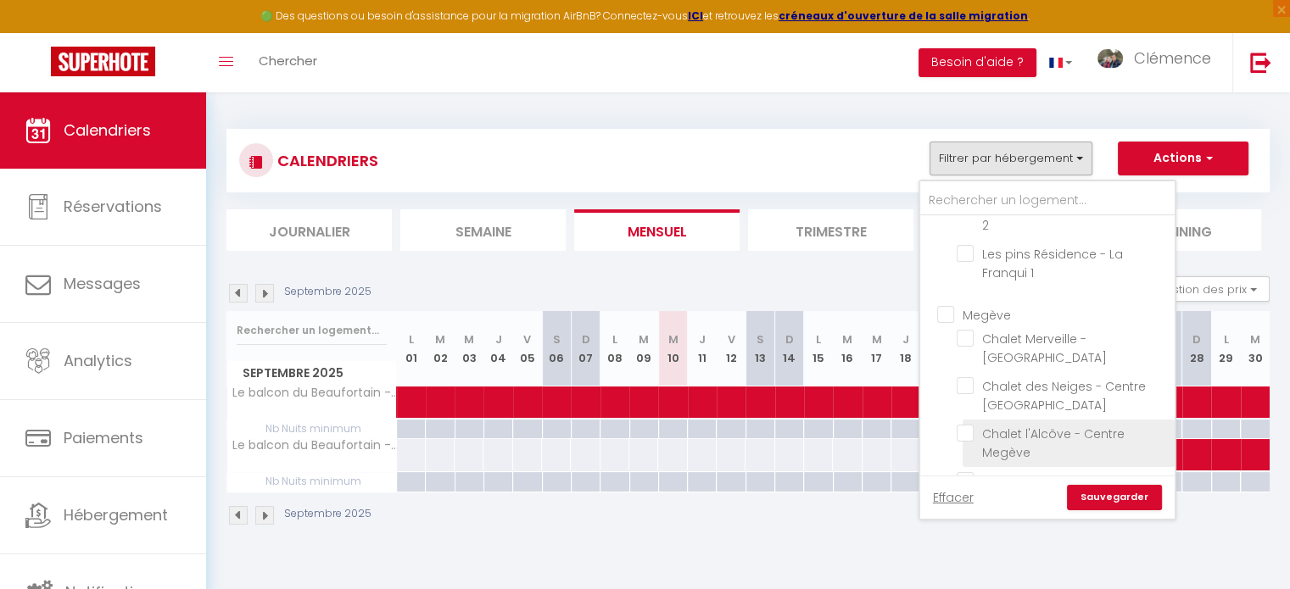
checkbox input "false"
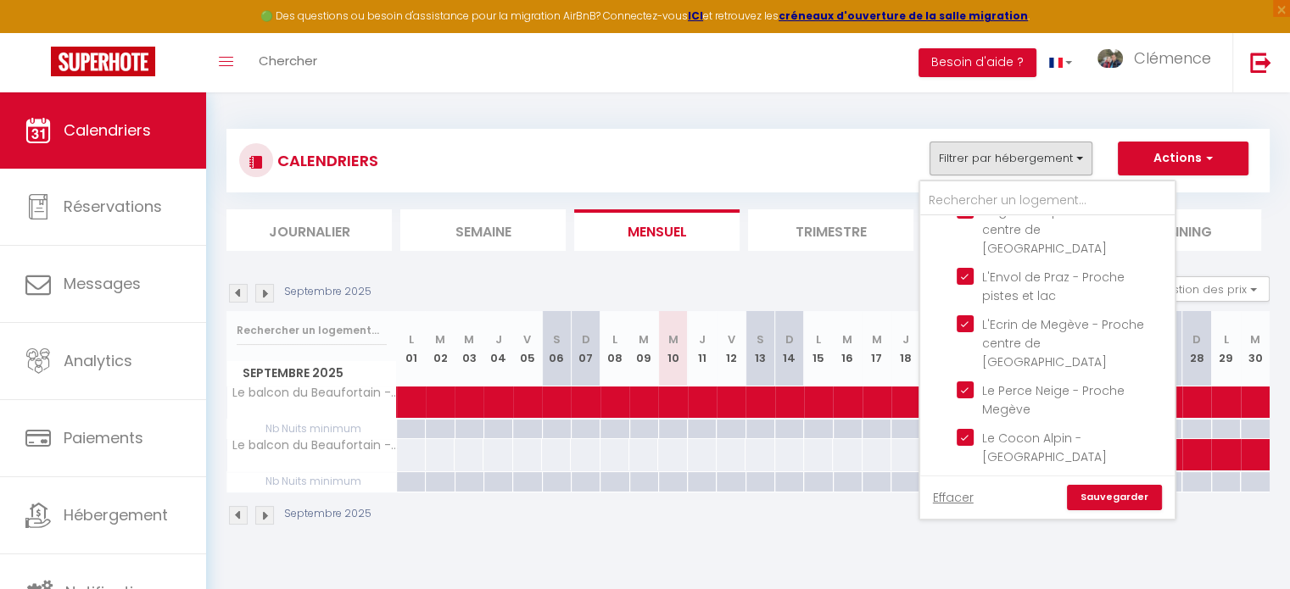
scroll to position [1696, 0]
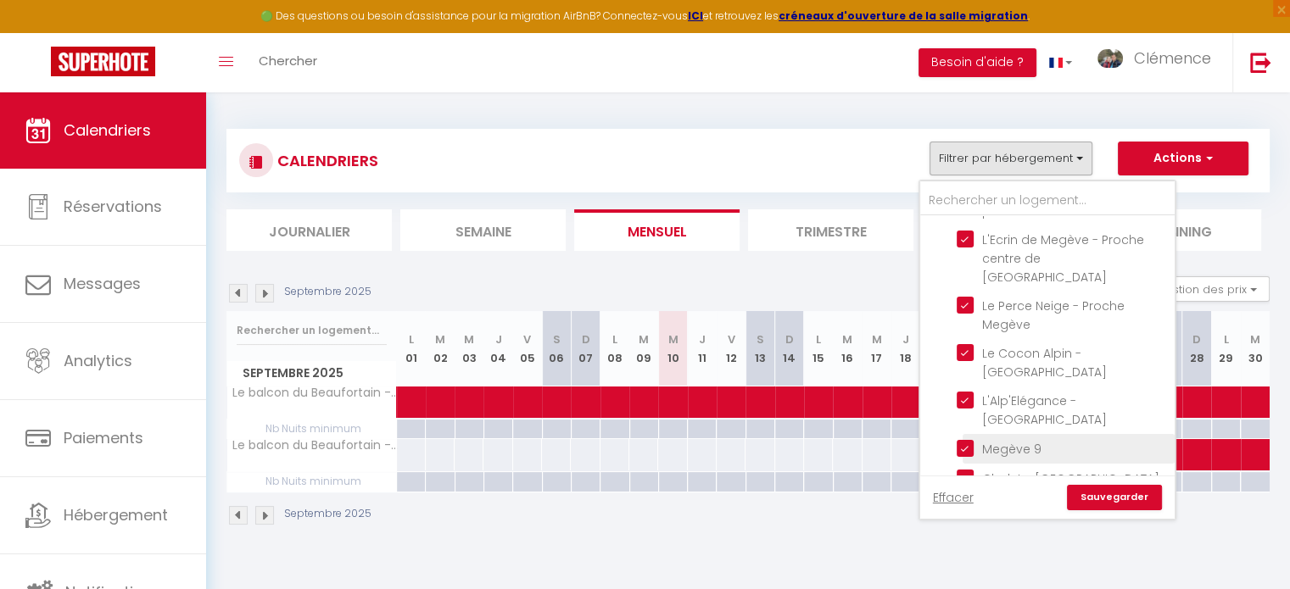
click at [967, 439] on input "Megève 9" at bounding box center [1063, 447] width 212 height 17
checkbox input "false"
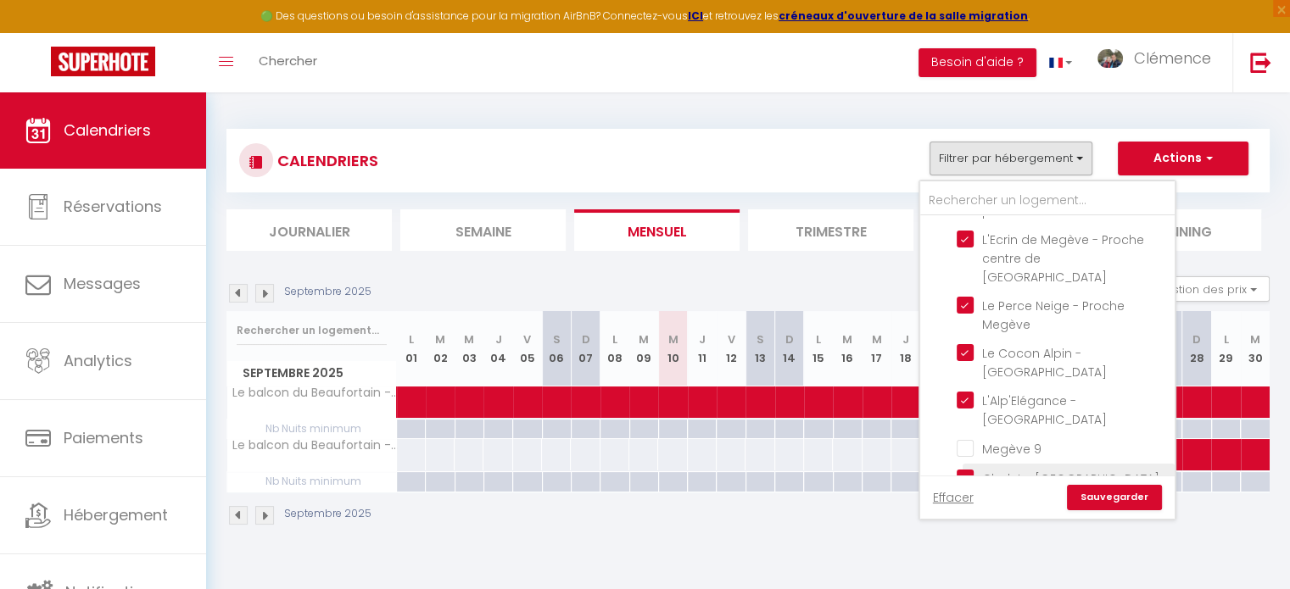
checkbox input "false"
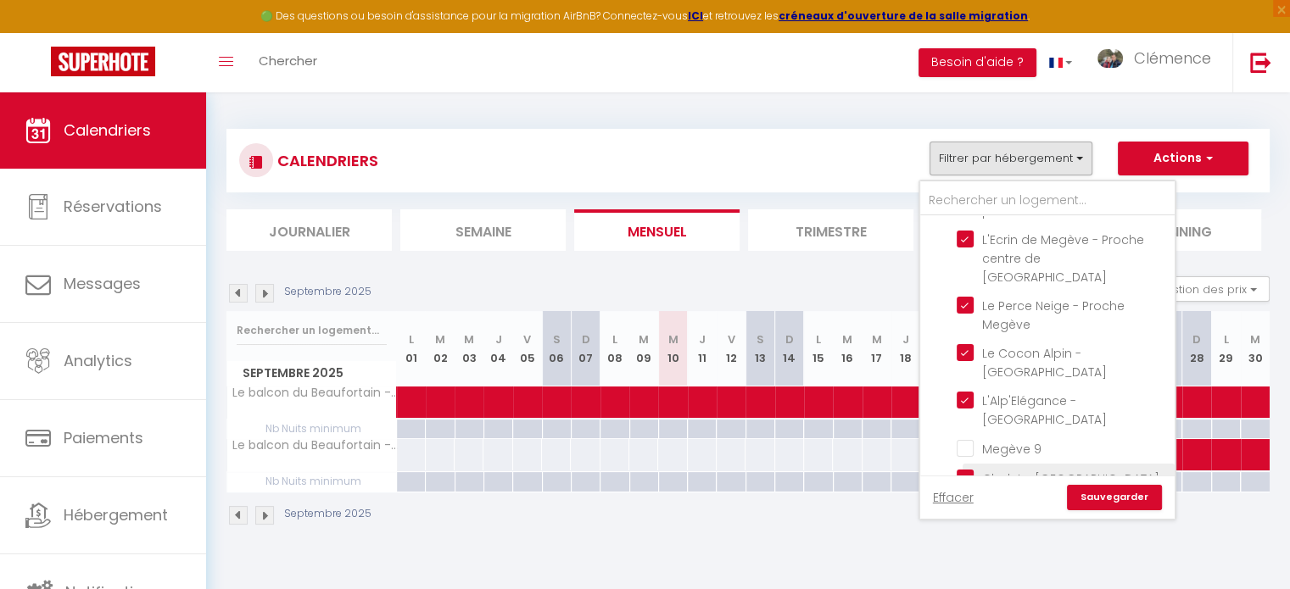
checkbox input "false"
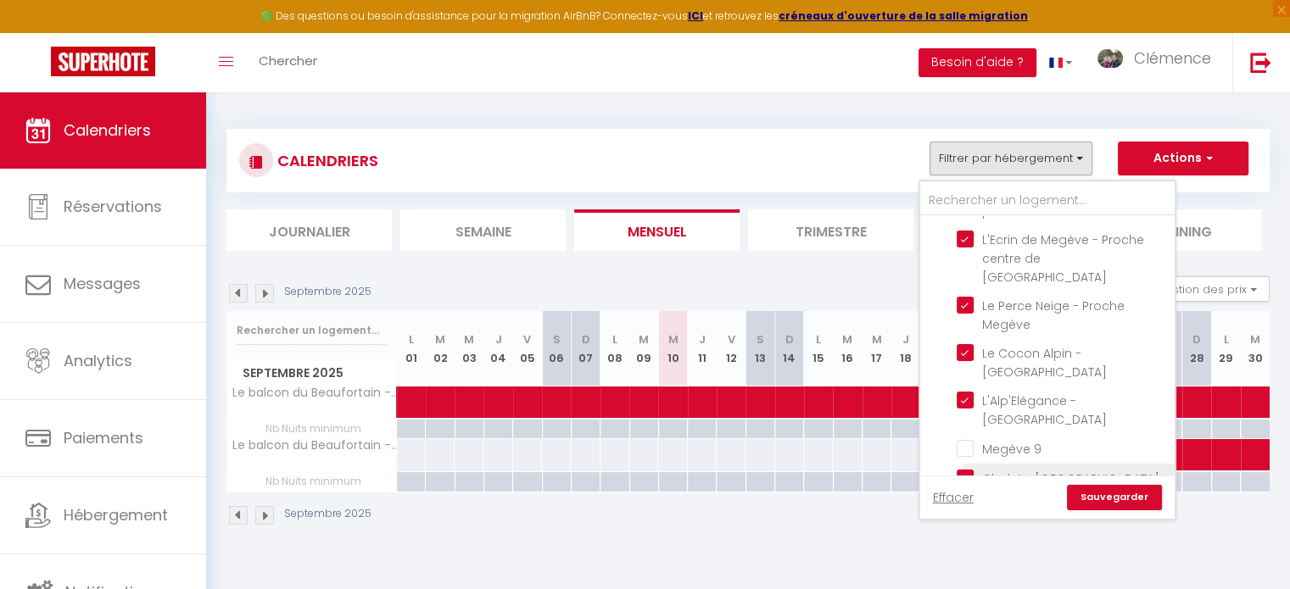
checkbox input "false"
click at [964, 469] on input "Chalet - [GEOGRAPHIC_DATA]" at bounding box center [1063, 477] width 212 height 17
click at [967, 392] on input "L'Alp'Elégance - [GEOGRAPHIC_DATA]" at bounding box center [1063, 400] width 212 height 17
click at [1123, 498] on link "Sauvegarder" at bounding box center [1114, 497] width 95 height 25
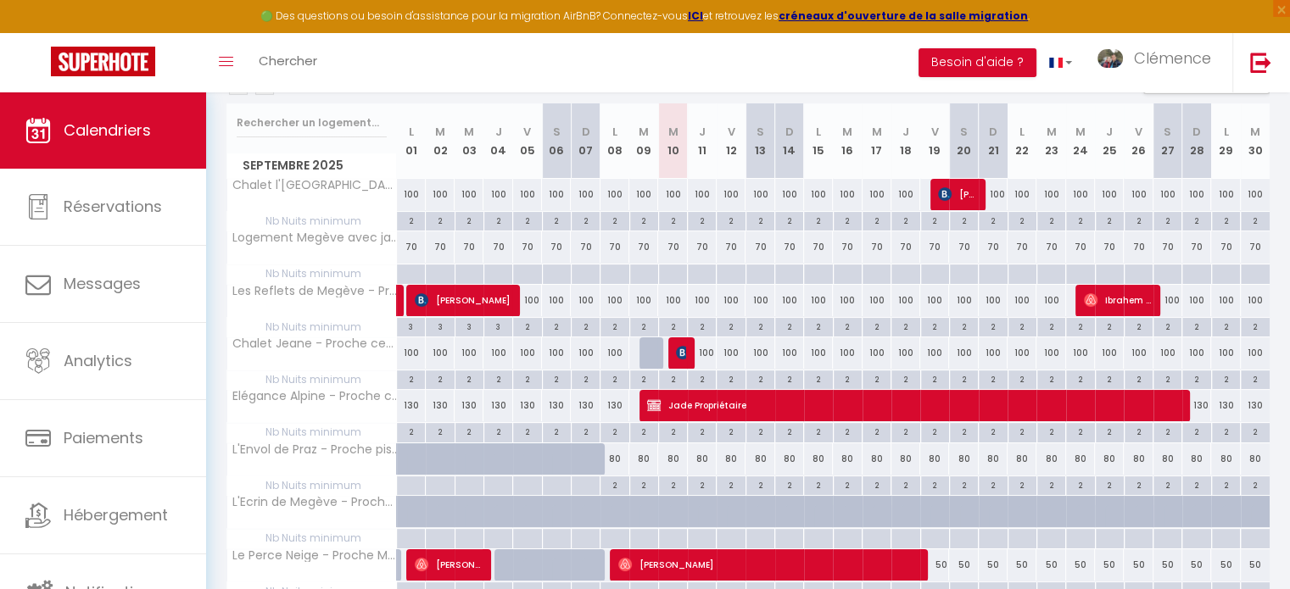
scroll to position [170, 0]
